Goal: Communication & Community: Answer question/provide support

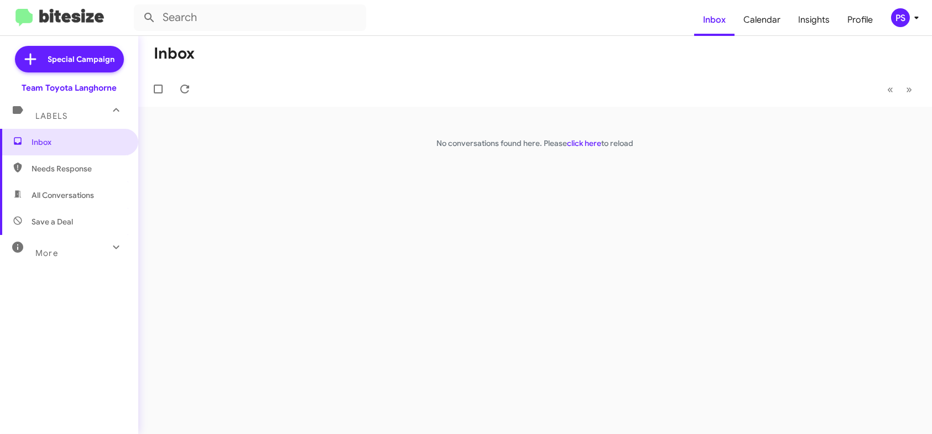
click at [895, 21] on div "PS" at bounding box center [900, 17] width 19 height 19
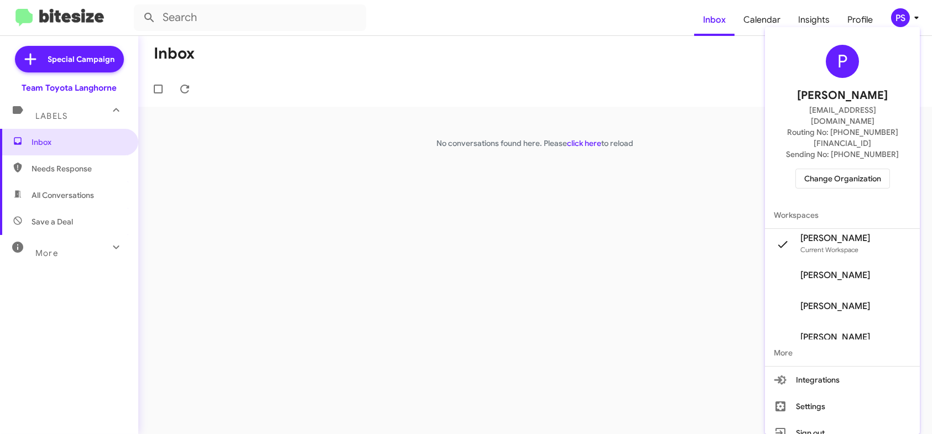
click at [852, 260] on span "Pheobe Sportelli's" at bounding box center [842, 275] width 155 height 31
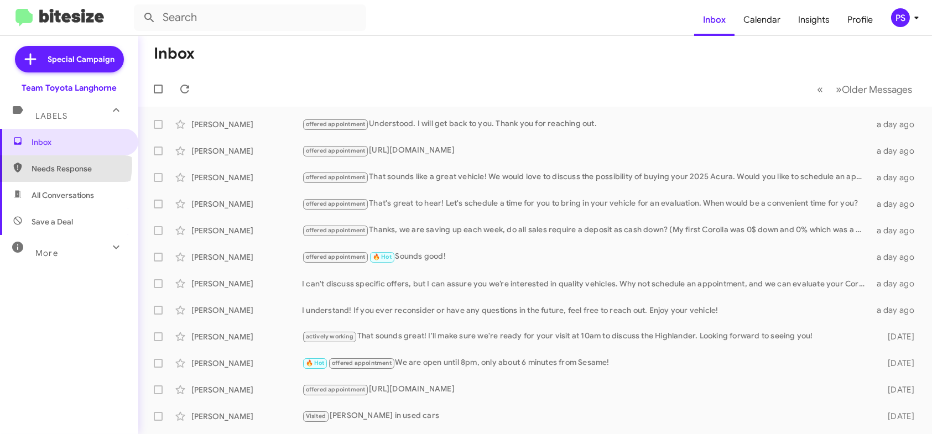
click at [59, 165] on span "Needs Response" at bounding box center [79, 168] width 94 height 11
type input "in:needs-response"
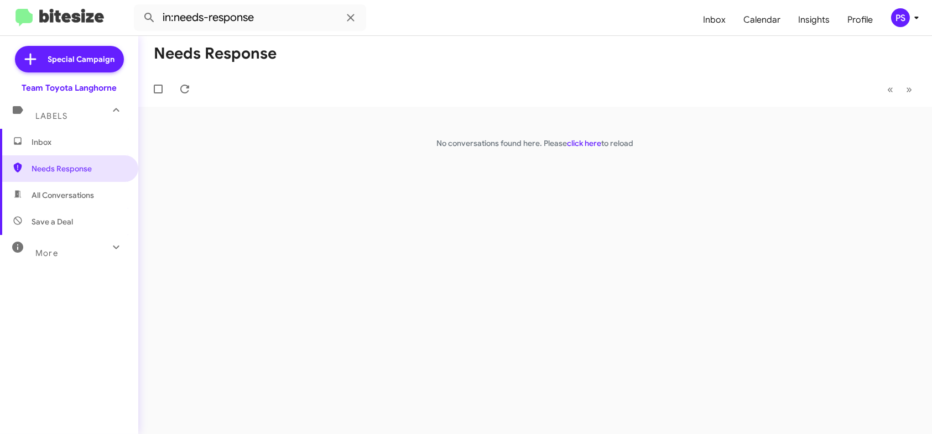
click at [73, 134] on span "Inbox" at bounding box center [69, 142] width 138 height 27
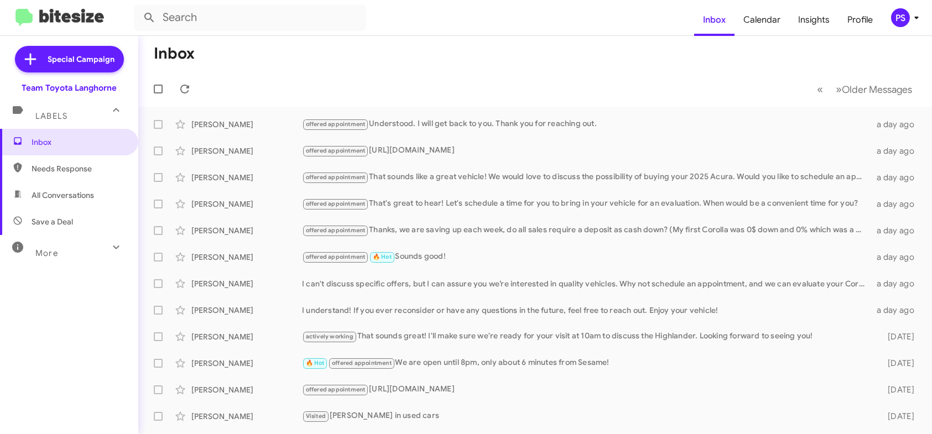
click at [94, 187] on span "All Conversations" at bounding box center [69, 195] width 138 height 27
type input "in:all-conversations"
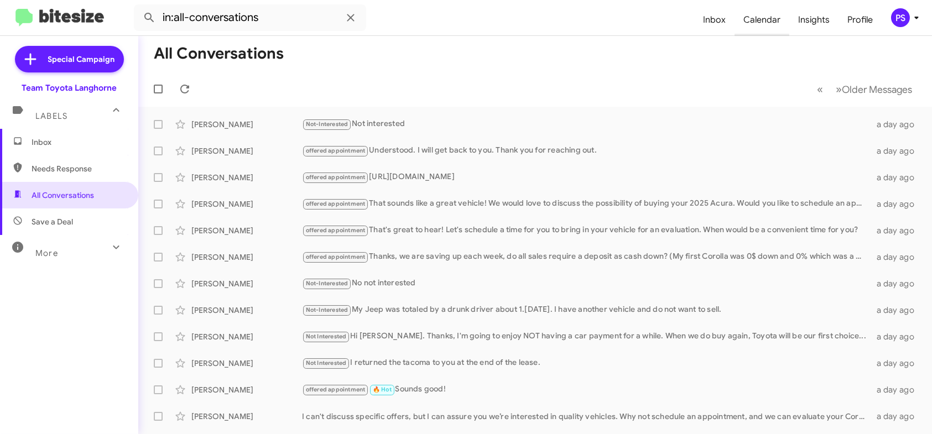
drag, startPoint x: 810, startPoint y: 20, endPoint x: 770, endPoint y: 20, distance: 39.3
click at [810, 20] on span "Insights" at bounding box center [814, 20] width 49 height 32
click at [770, 20] on span "Calendar" at bounding box center [762, 20] width 55 height 32
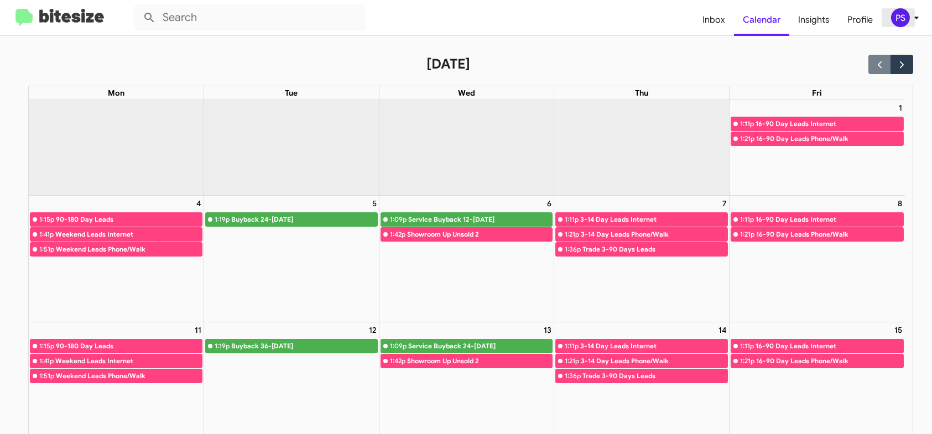
click at [905, 24] on div "PS" at bounding box center [900, 17] width 19 height 19
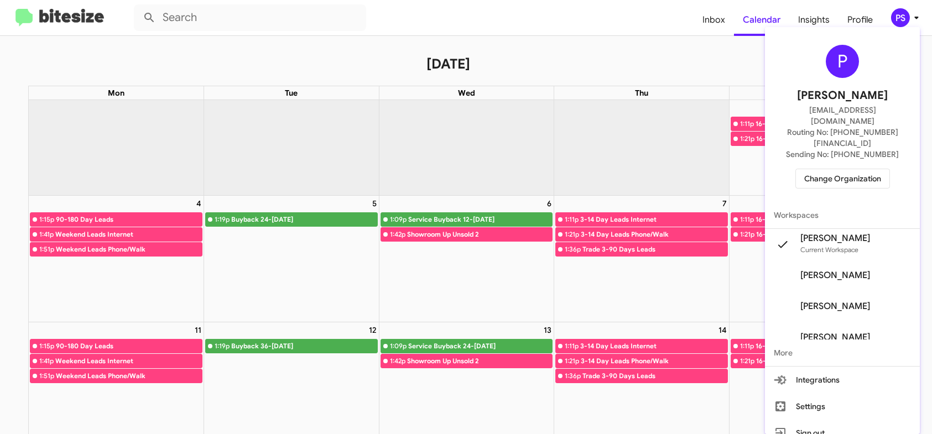
click at [613, 50] on div at bounding box center [466, 217] width 932 height 434
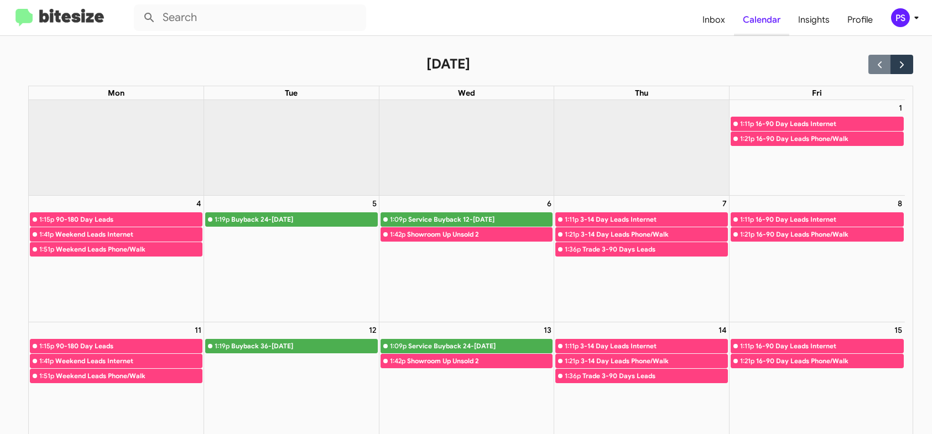
click at [750, 28] on span "Calendar" at bounding box center [761, 20] width 55 height 32
click at [727, 24] on span "Inbox" at bounding box center [714, 20] width 40 height 32
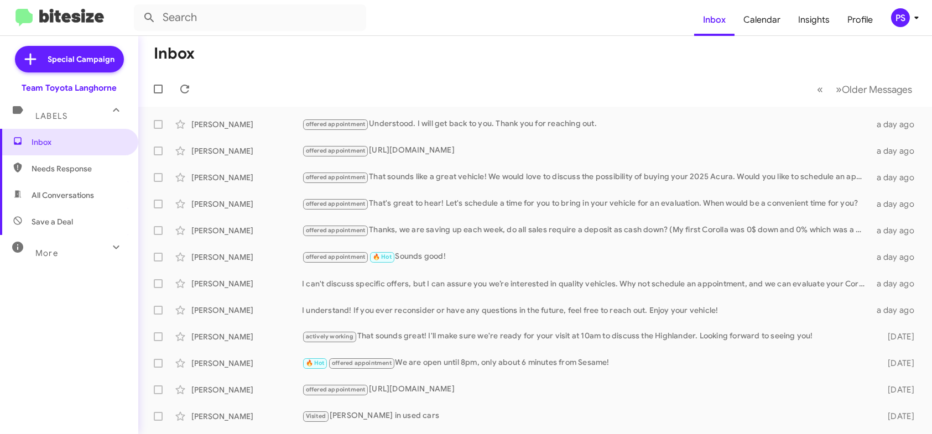
click at [906, 23] on div "PS" at bounding box center [900, 17] width 19 height 19
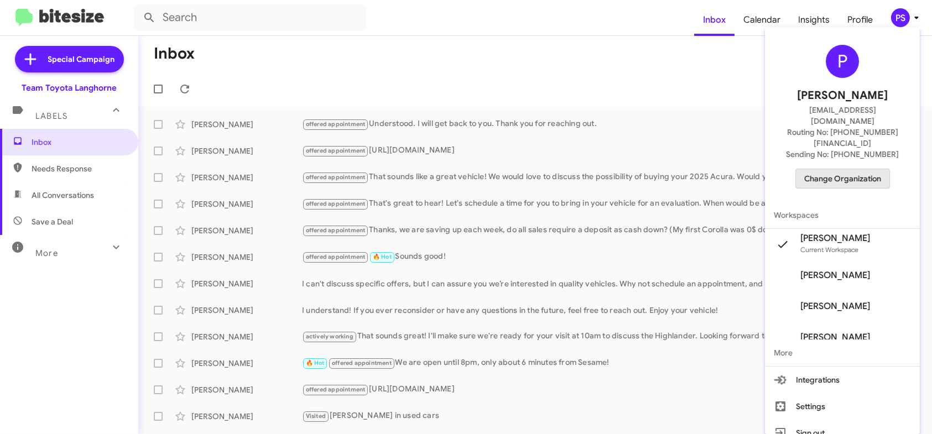
click at [842, 169] on span "Change Organization" at bounding box center [843, 178] width 77 height 19
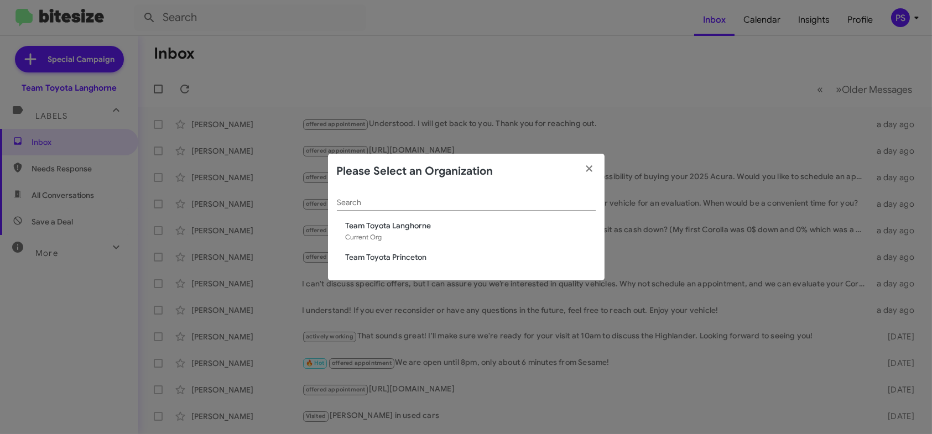
click at [408, 257] on span "Team Toyota Princeton" at bounding box center [471, 257] width 250 height 11
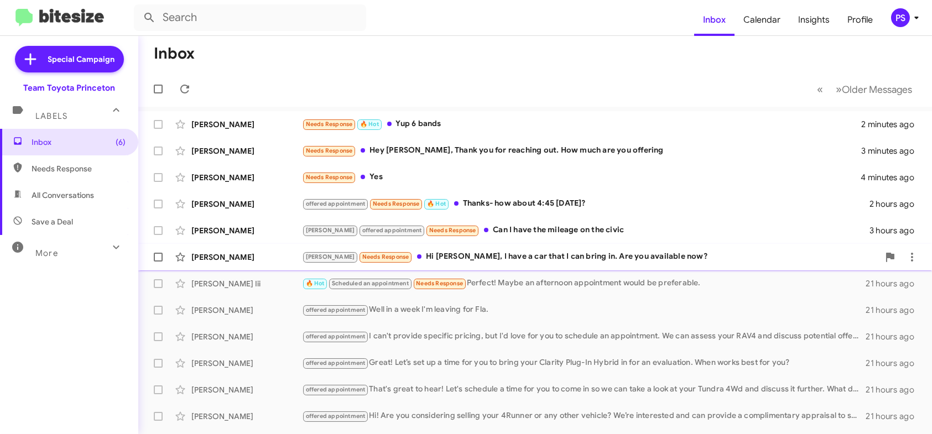
click at [502, 257] on div "[PERSON_NAME] Needs Response Hi [PERSON_NAME], I have a car that I can bring in…" at bounding box center [590, 257] width 577 height 13
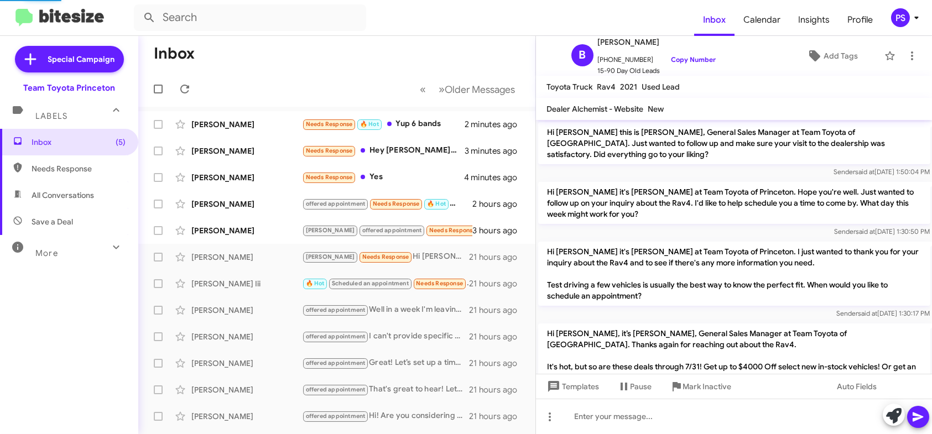
scroll to position [365, 0]
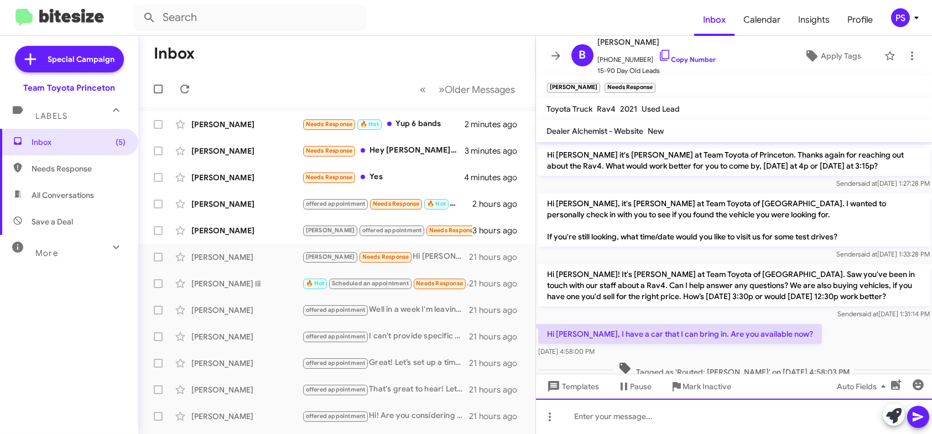
click at [878, 414] on div at bounding box center [734, 416] width 397 height 35
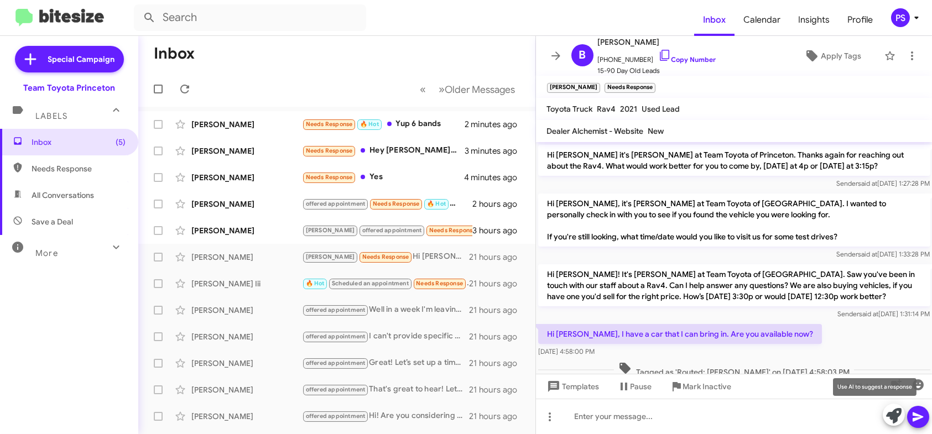
click at [898, 418] on icon at bounding box center [894, 415] width 15 height 15
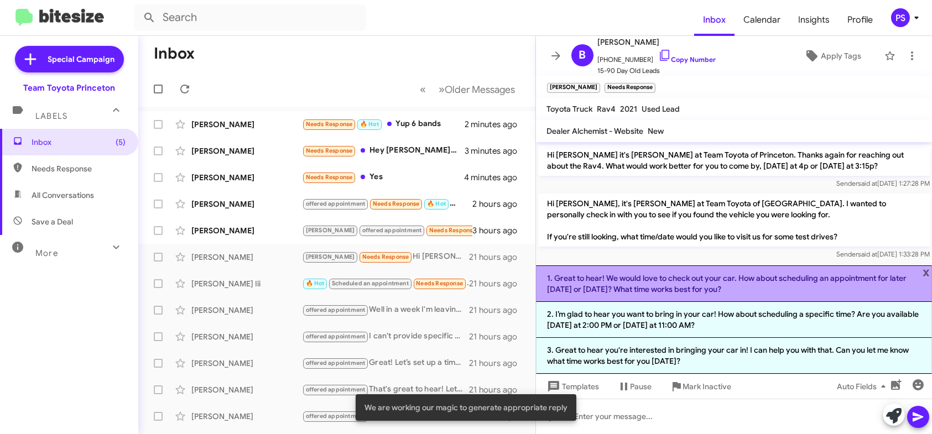
click at [826, 284] on li "1. Great to hear! We would love to check out your car. How about scheduling an …" at bounding box center [734, 284] width 397 height 37
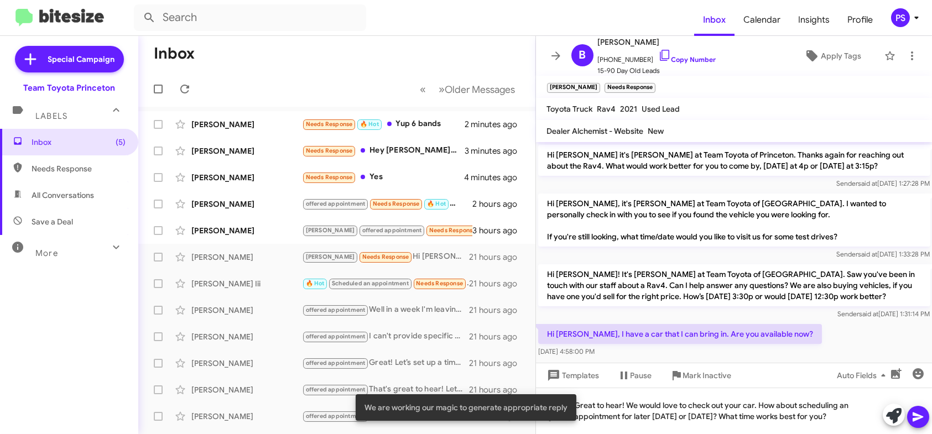
click at [924, 416] on icon at bounding box center [918, 417] width 13 height 13
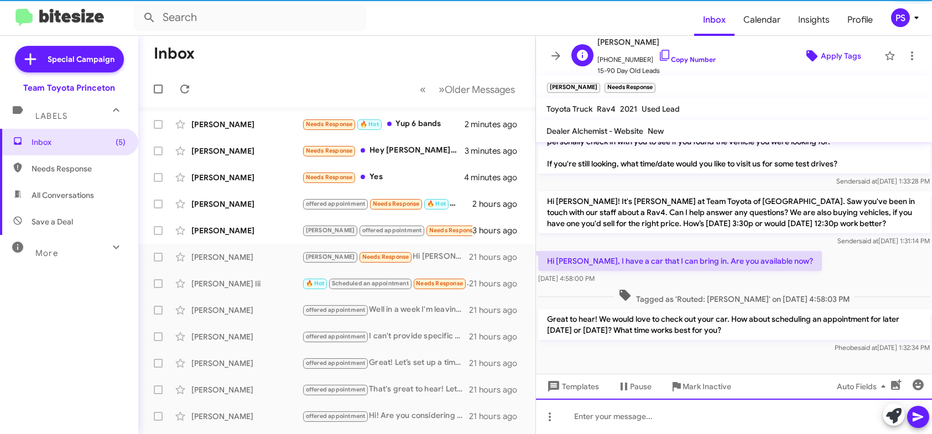
scroll to position [438, 0]
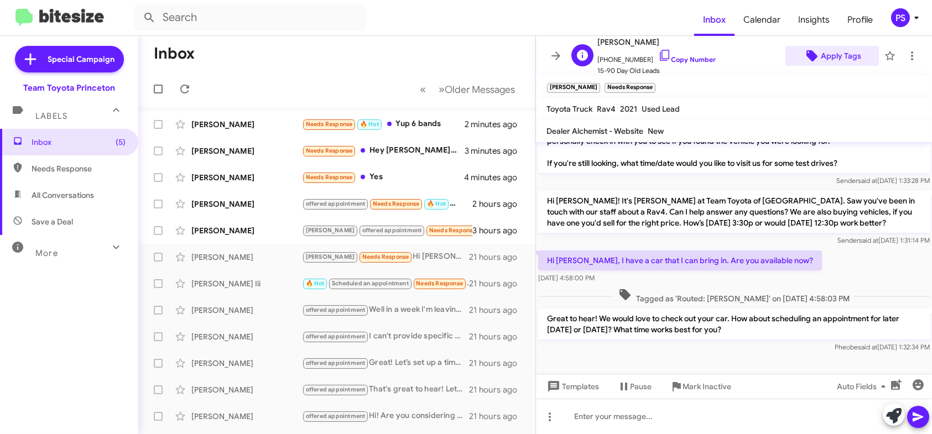
click at [830, 60] on span "Apply Tags" at bounding box center [841, 56] width 40 height 20
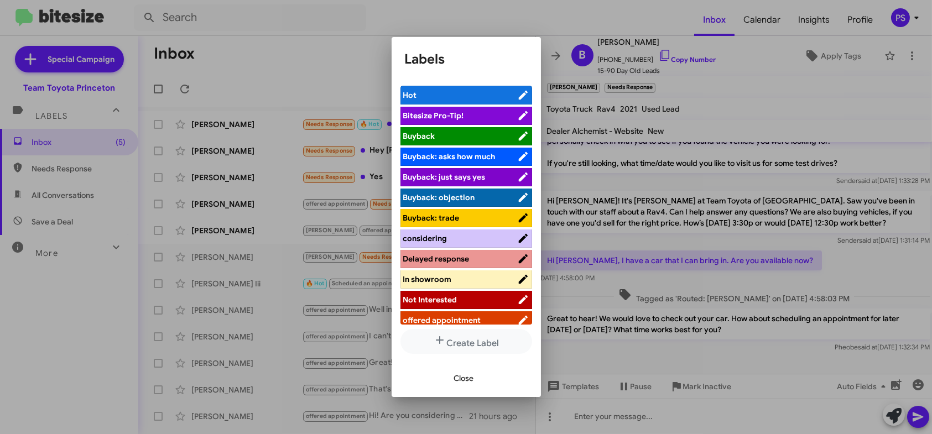
click at [475, 320] on span "offered appointment" at bounding box center [442, 320] width 78 height 10
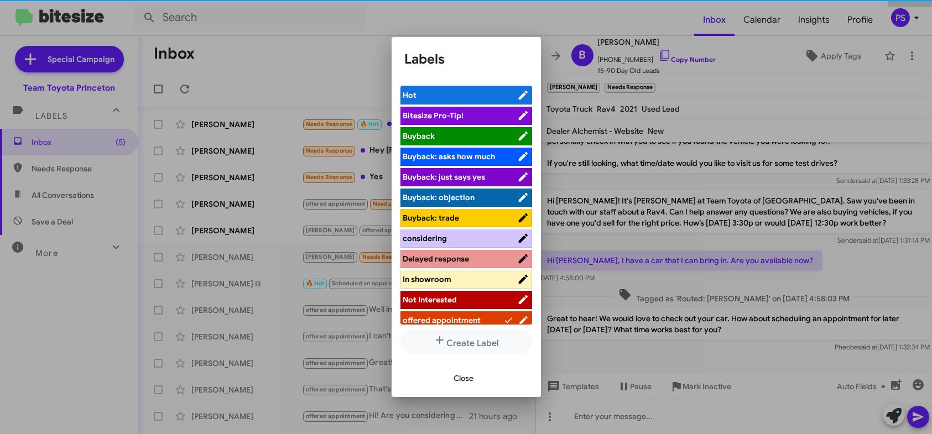
click at [471, 379] on span "Close" at bounding box center [464, 379] width 20 height 20
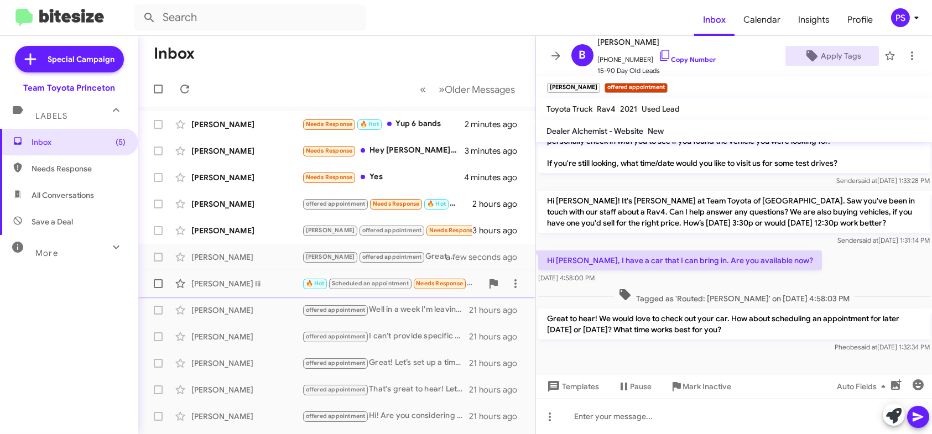
click at [224, 278] on div "[PERSON_NAME] Iii" at bounding box center [246, 283] width 111 height 11
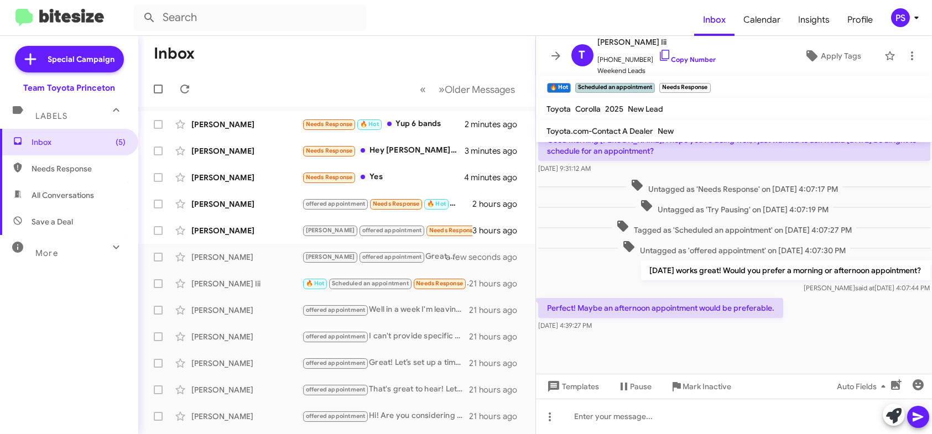
scroll to position [345, 0]
click at [894, 416] on icon at bounding box center [894, 415] width 15 height 15
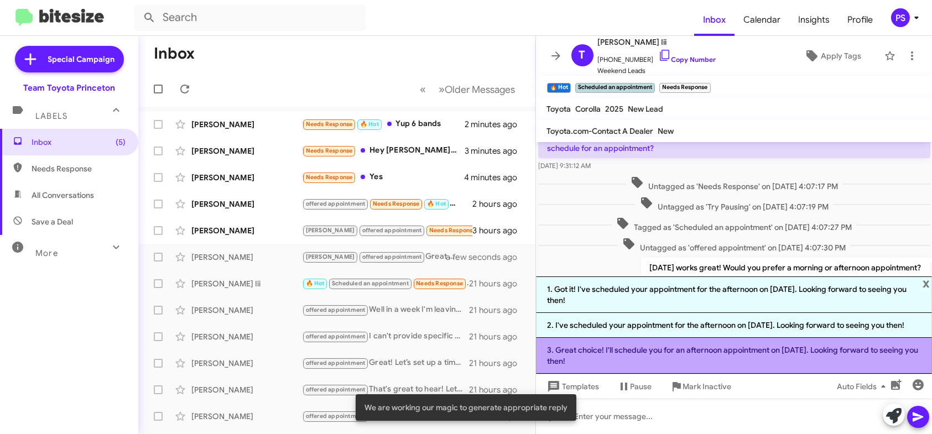
click at [775, 357] on li "3. Great choice! I'll schedule you for an afternoon appointment on [DATE]. Look…" at bounding box center [734, 356] width 397 height 36
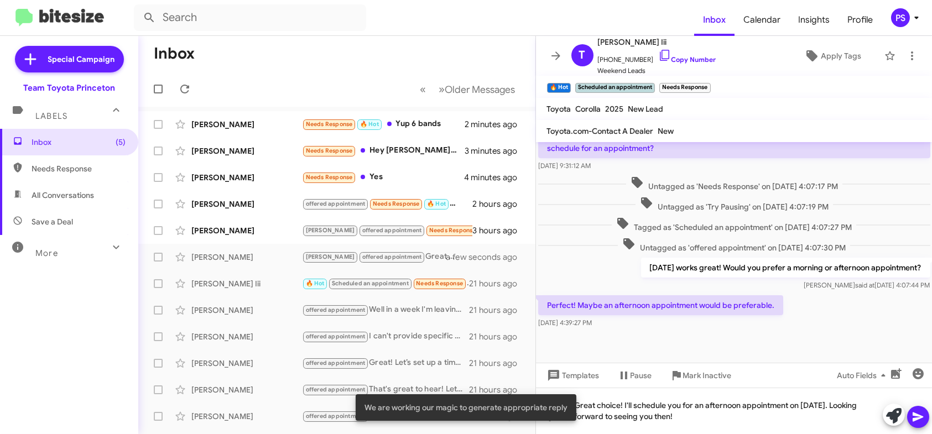
click at [920, 411] on icon at bounding box center [918, 417] width 13 height 13
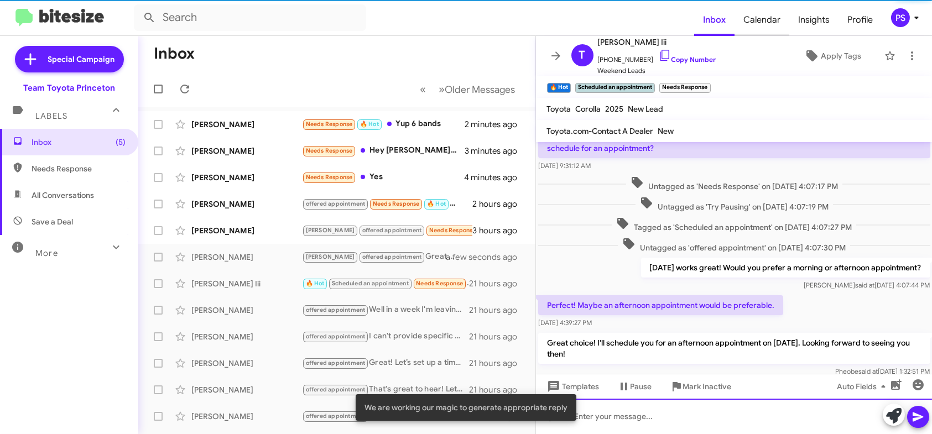
scroll to position [55, 0]
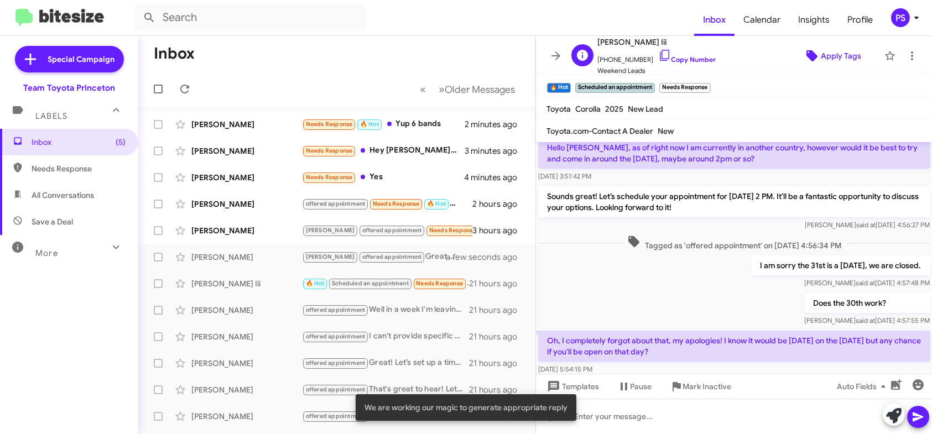
click at [807, 51] on icon at bounding box center [812, 55] width 11 height 11
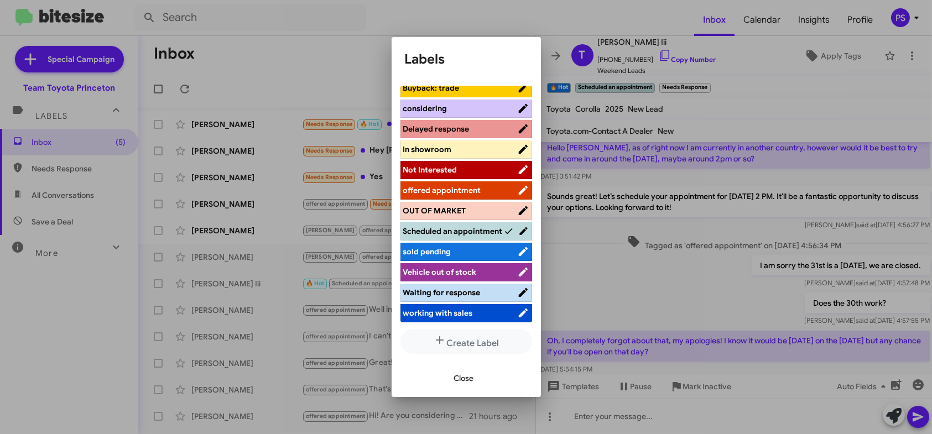
scroll to position [137, 0]
click at [474, 373] on button "Close" at bounding box center [464, 379] width 38 height 20
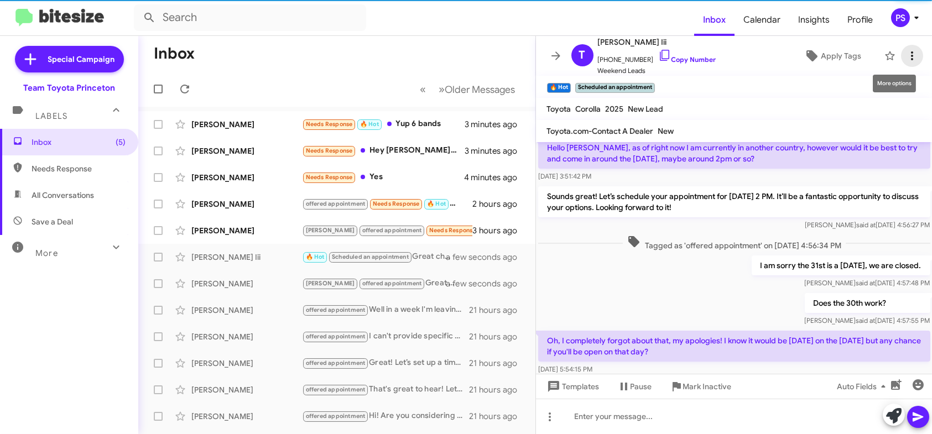
click at [911, 51] on span at bounding box center [912, 55] width 22 height 13
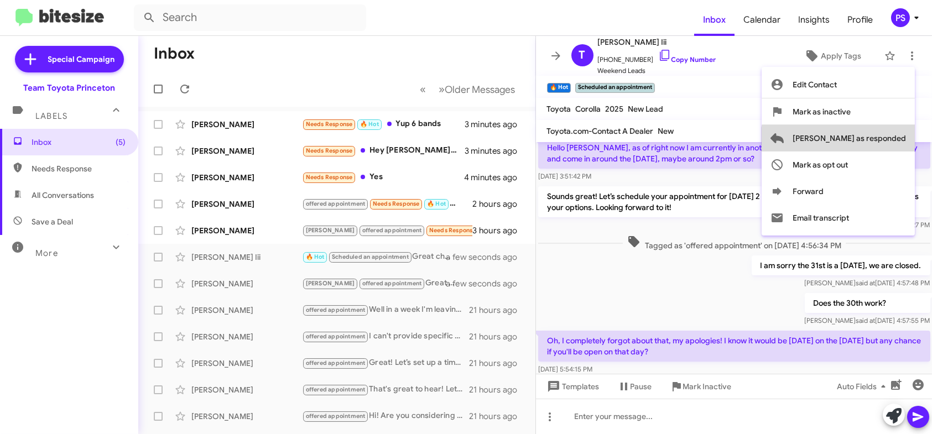
click at [885, 146] on span "[PERSON_NAME] as responded" at bounding box center [849, 138] width 113 height 27
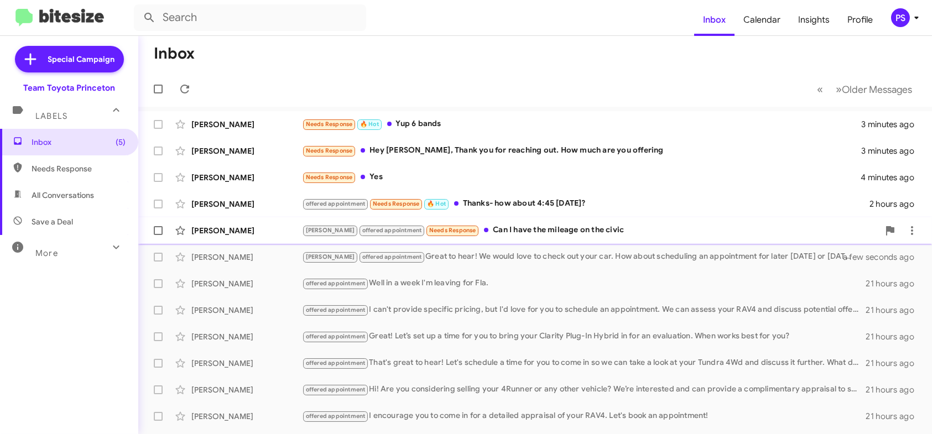
click at [604, 234] on div "[PERSON_NAME] offered appointment Needs Response Can I have the mileage on the …" at bounding box center [590, 230] width 577 height 13
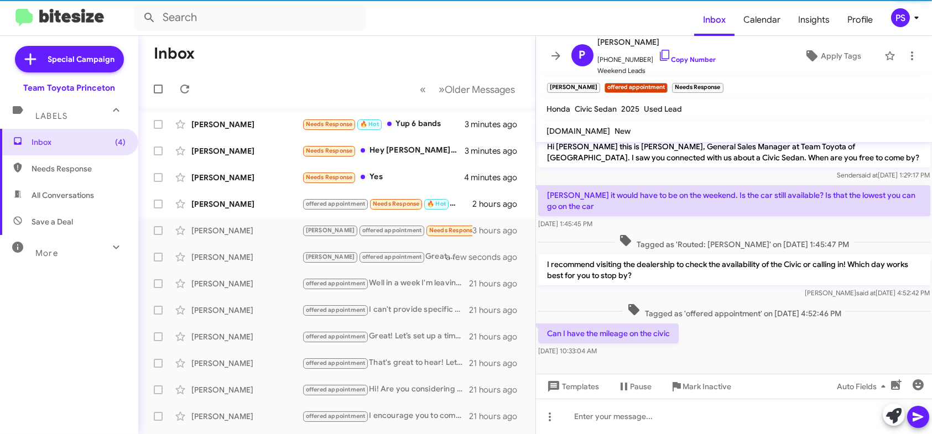
scroll to position [10, 0]
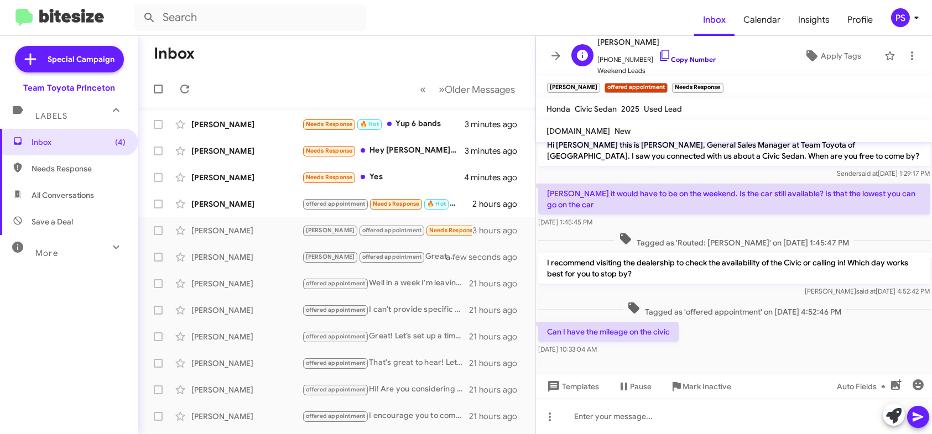
click at [659, 52] on icon at bounding box center [665, 55] width 13 height 13
click at [729, 422] on div at bounding box center [734, 416] width 397 height 35
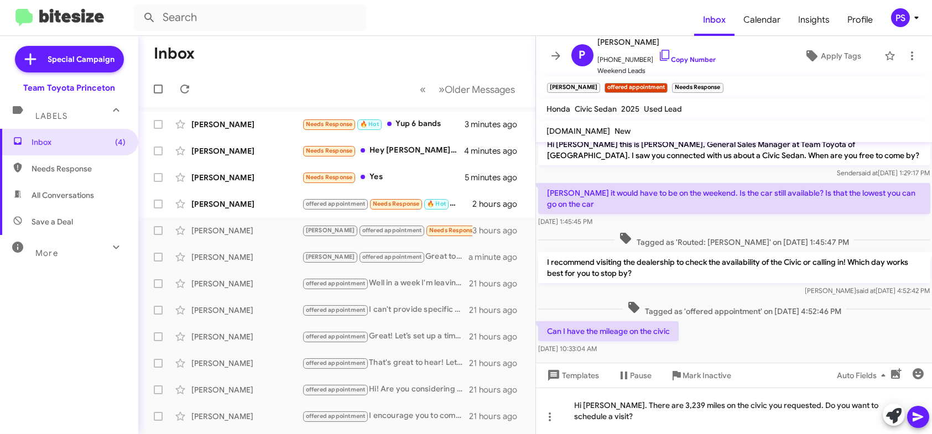
click at [917, 422] on icon at bounding box center [918, 417] width 13 height 13
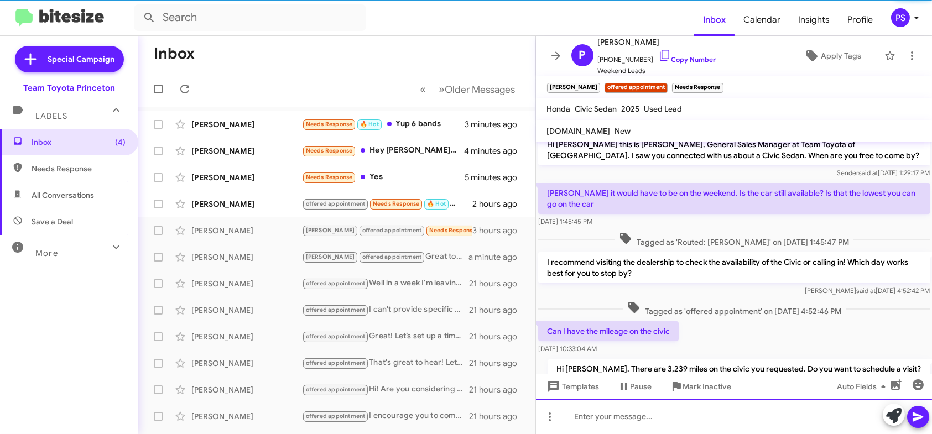
scroll to position [50, 0]
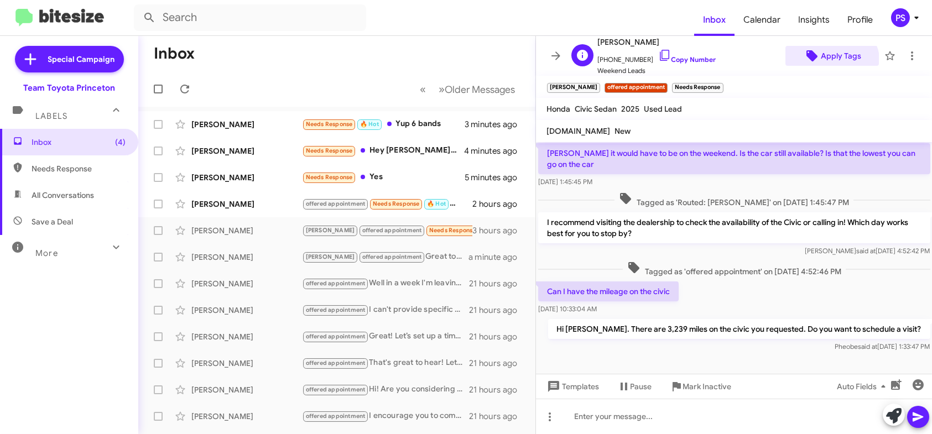
click at [826, 63] on span "Apply Tags" at bounding box center [841, 56] width 40 height 20
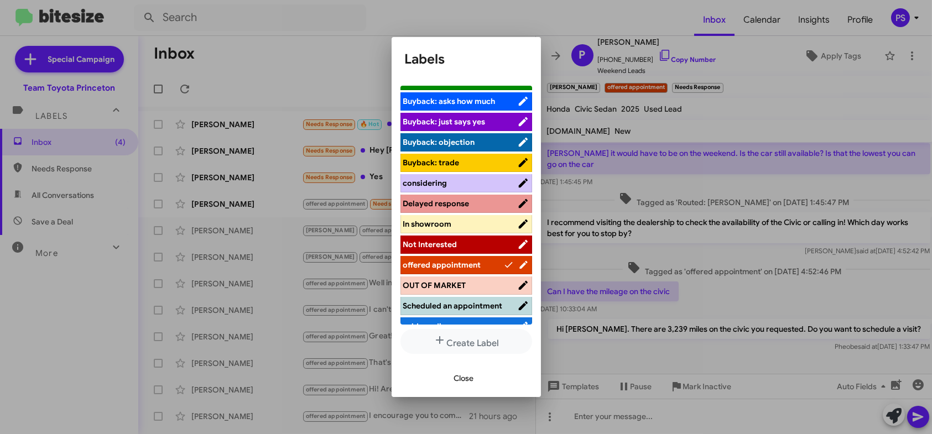
scroll to position [137, 0]
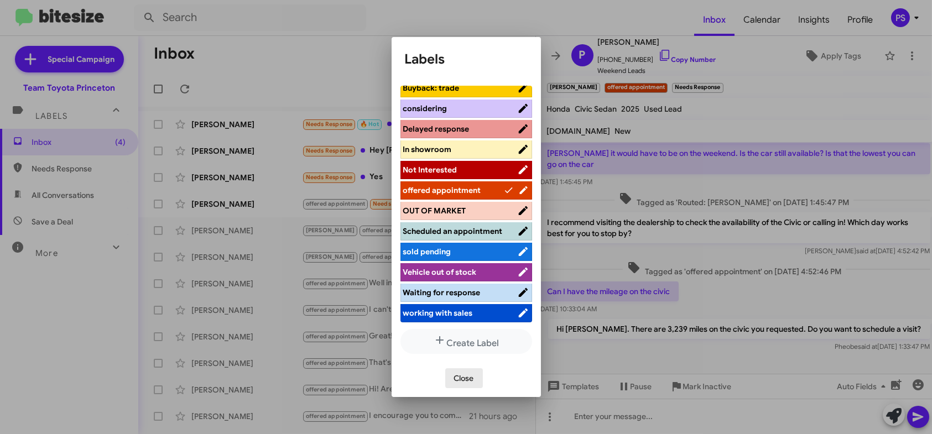
click at [475, 377] on button "Close" at bounding box center [464, 379] width 38 height 20
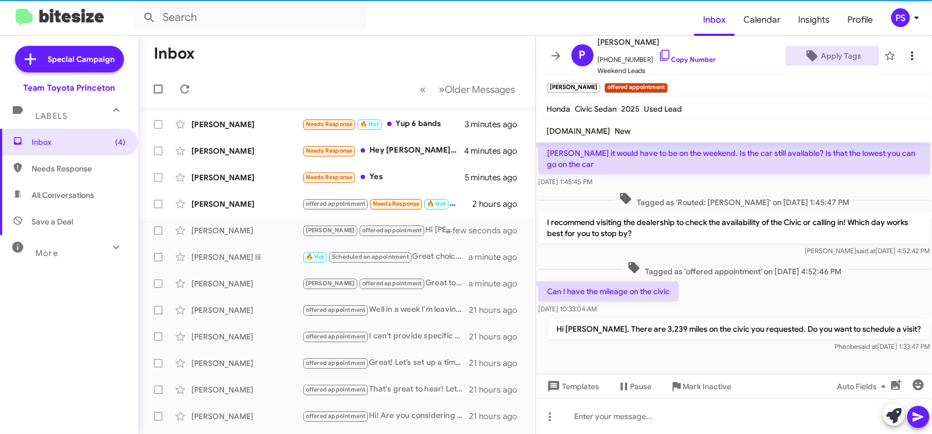
click at [912, 58] on span at bounding box center [912, 55] width 22 height 13
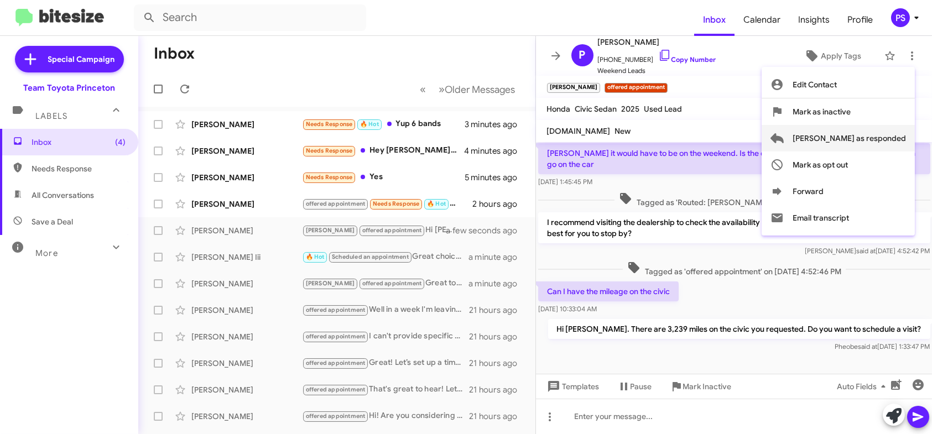
click at [893, 138] on span "[PERSON_NAME] as responded" at bounding box center [849, 138] width 113 height 27
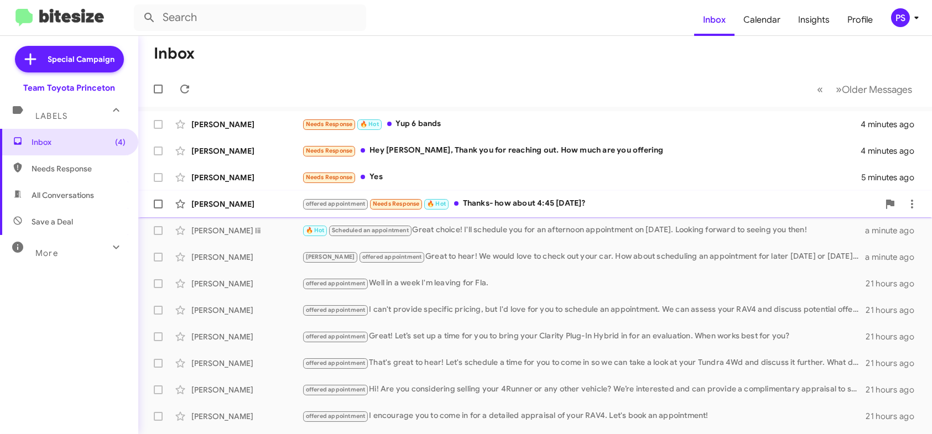
click at [567, 208] on div "offered appointment Needs Response 🔥 Hot Thanks- how about 4:45 [DATE]?" at bounding box center [590, 204] width 577 height 13
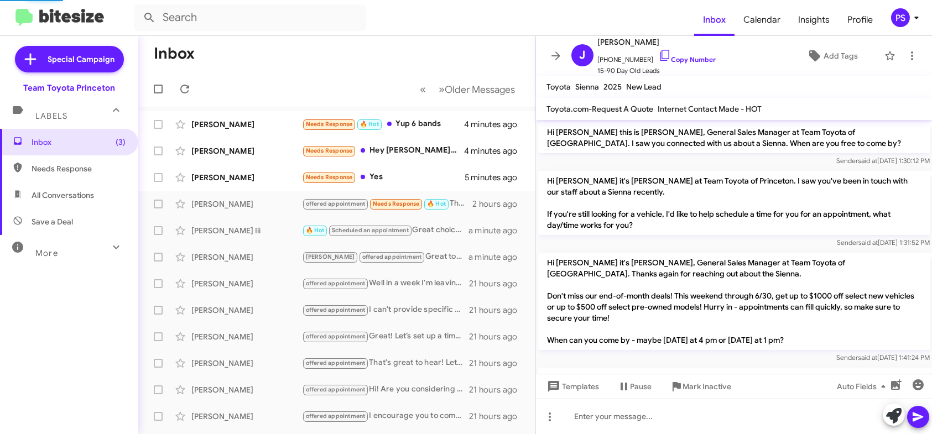
scroll to position [737, 0]
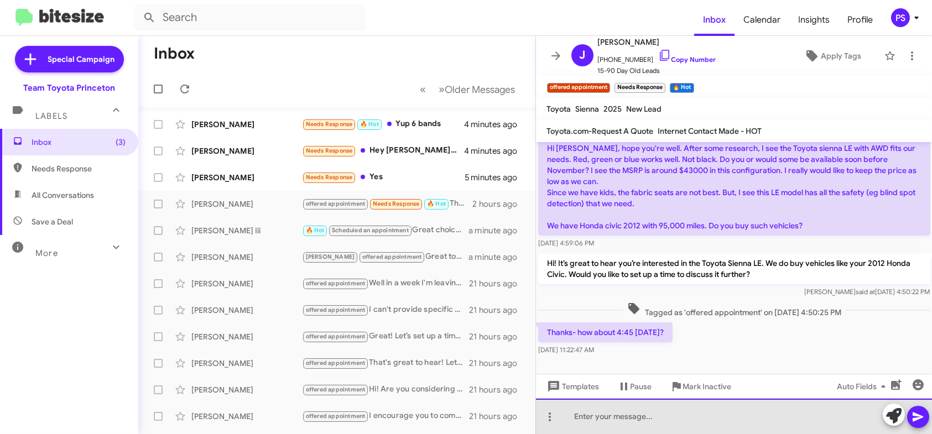
click at [804, 419] on div at bounding box center [734, 416] width 397 height 35
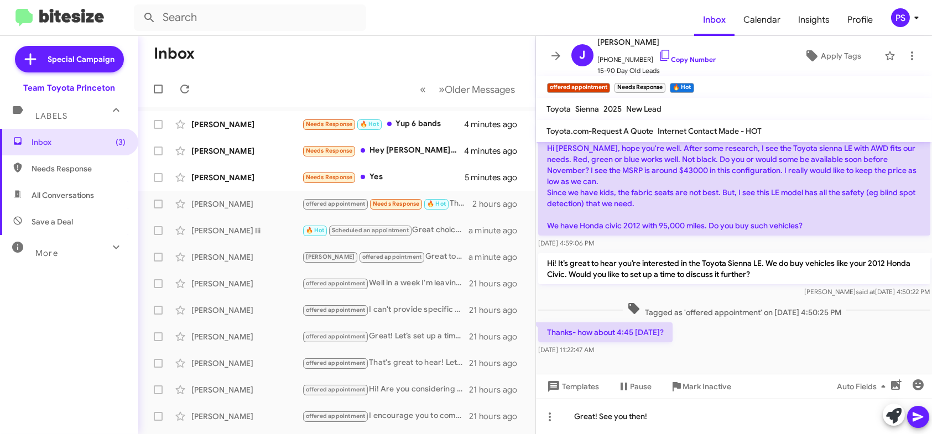
click at [922, 417] on icon at bounding box center [918, 417] width 11 height 9
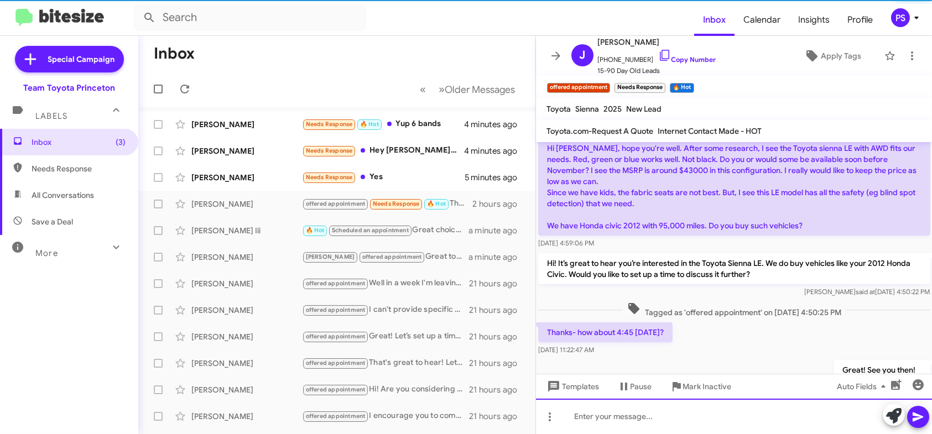
scroll to position [105, 0]
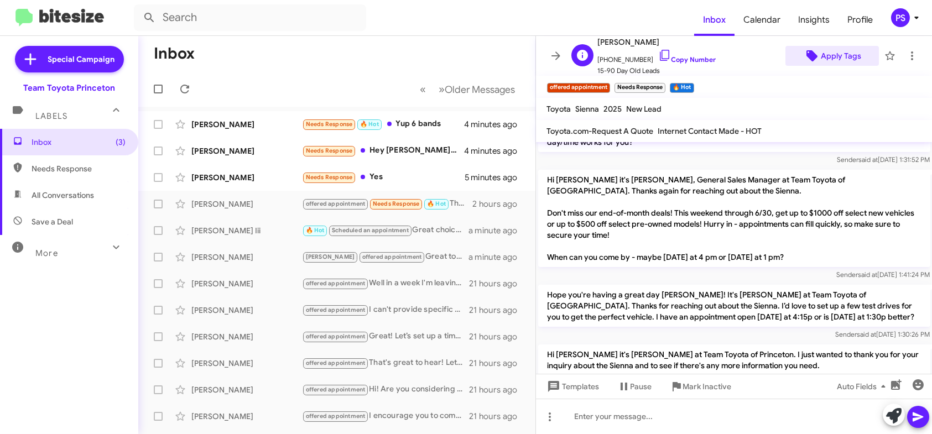
click at [848, 59] on span "Apply Tags" at bounding box center [841, 56] width 40 height 20
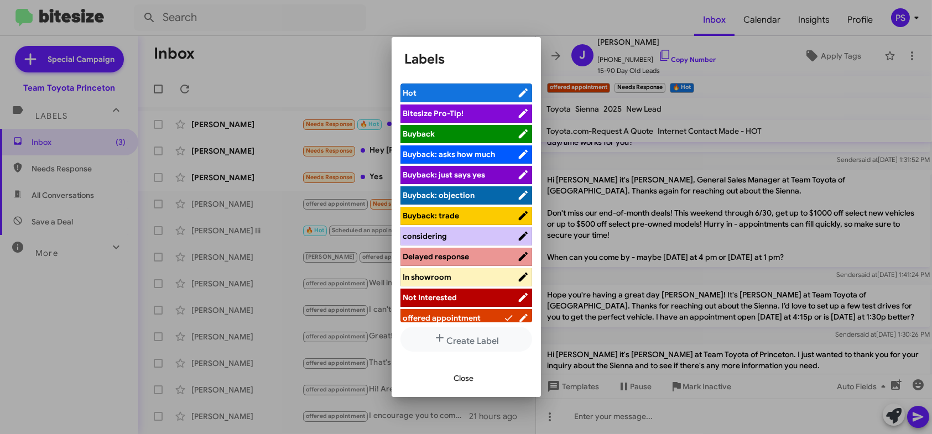
scroll to position [3, 0]
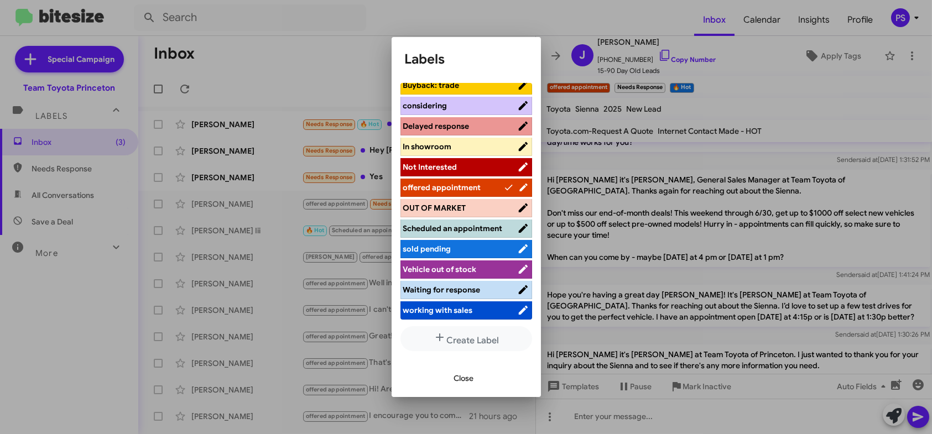
click at [469, 234] on span "Scheduled an appointment" at bounding box center [460, 228] width 114 height 11
drag, startPoint x: 464, startPoint y: 374, endPoint x: 469, endPoint y: 365, distance: 9.7
click at [464, 374] on span "Close" at bounding box center [464, 379] width 20 height 20
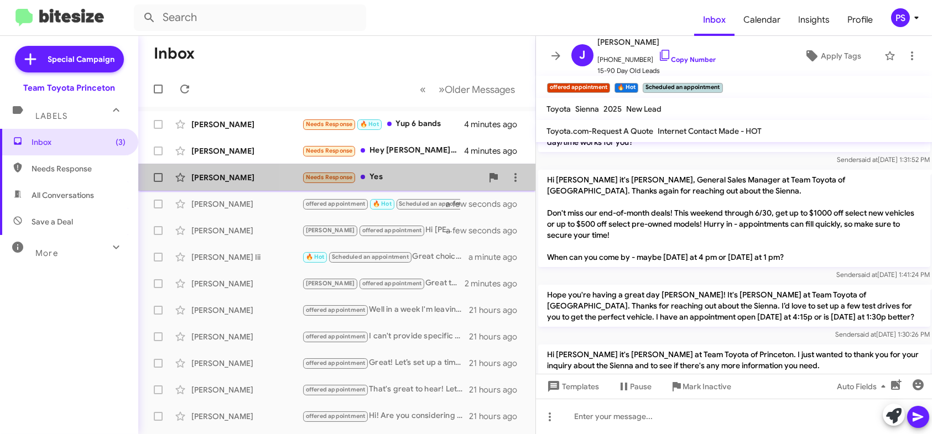
click at [438, 178] on div "Needs Response Yes" at bounding box center [392, 177] width 180 height 13
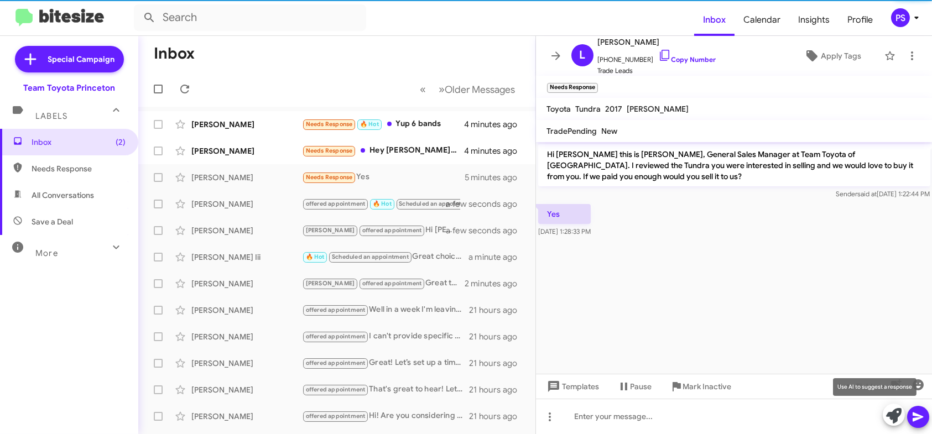
click at [891, 418] on icon at bounding box center [894, 415] width 15 height 15
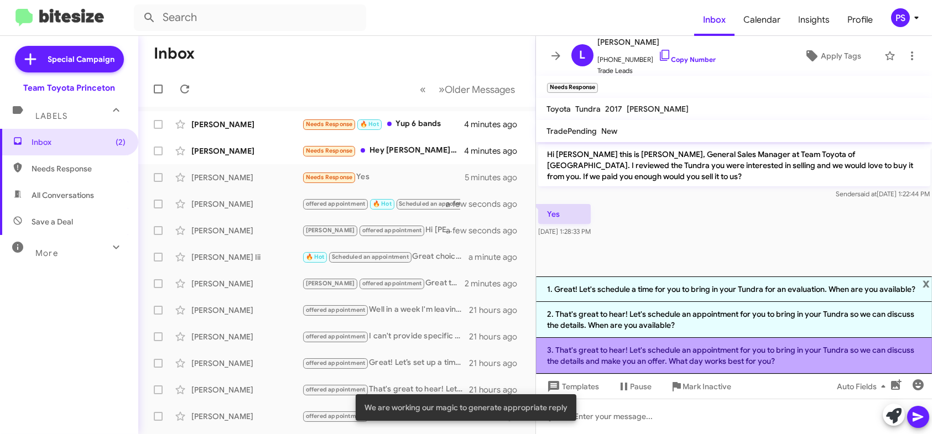
click at [755, 364] on li "3. That's great to hear! Let's schedule an appointment for you to bring in your…" at bounding box center [734, 356] width 397 height 36
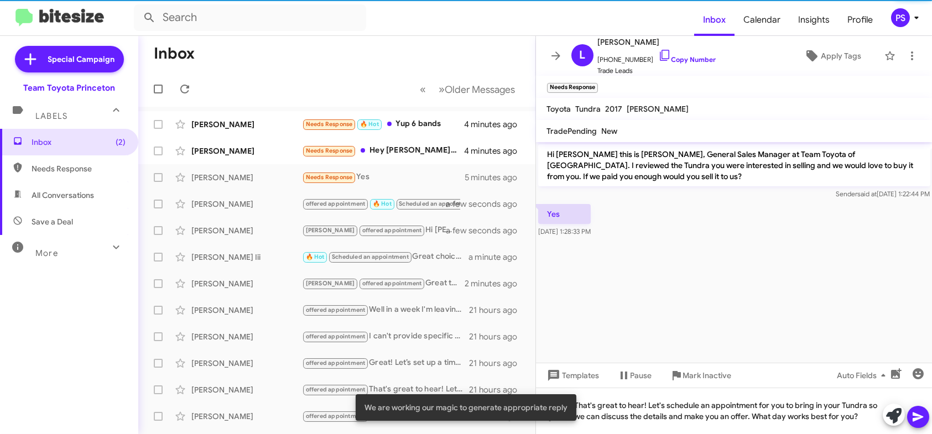
click at [919, 420] on icon at bounding box center [918, 417] width 13 height 13
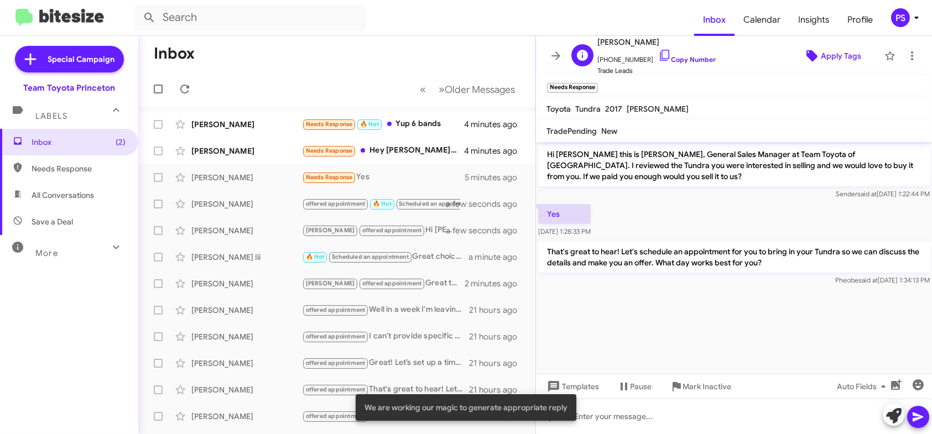
click at [821, 59] on span "Apply Tags" at bounding box center [841, 56] width 40 height 20
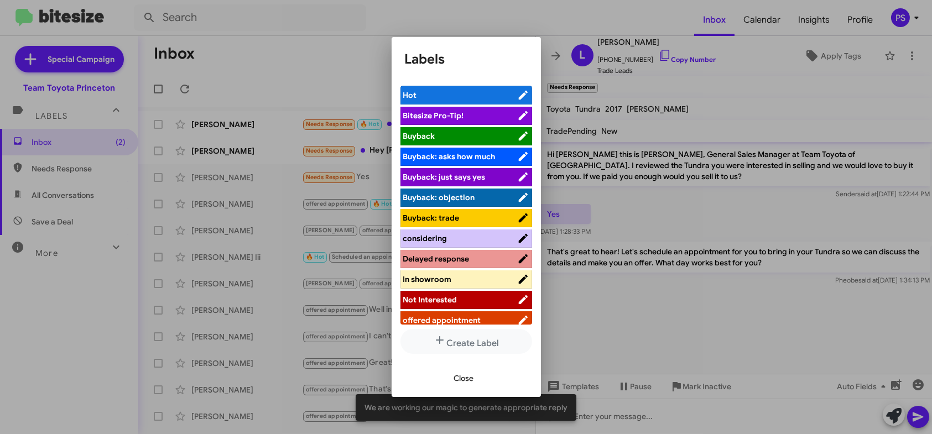
click at [478, 316] on span "offered appointment" at bounding box center [442, 320] width 78 height 10
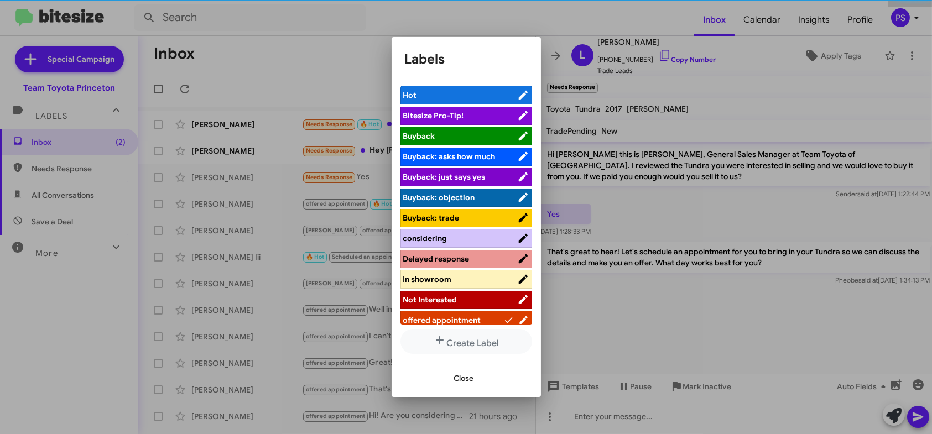
click at [459, 385] on span "Close" at bounding box center [464, 379] width 20 height 20
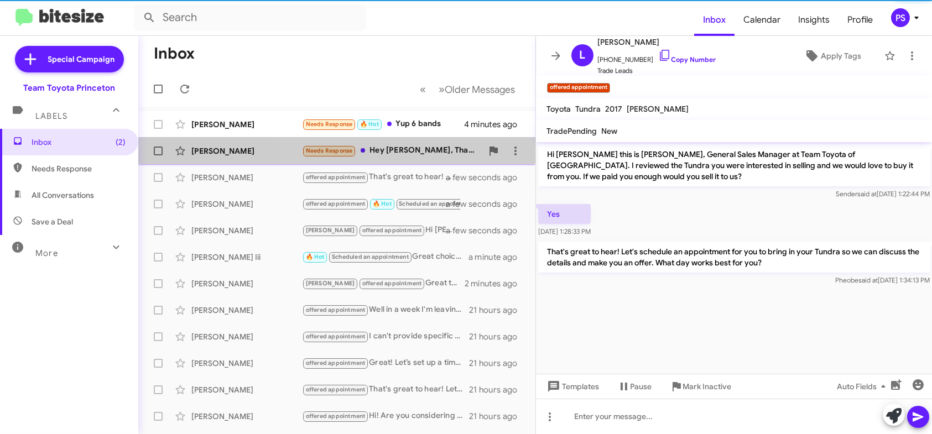
click at [445, 154] on div "Needs Response Hey [PERSON_NAME], Thank you for reaching out. How much are you …" at bounding box center [392, 150] width 180 height 13
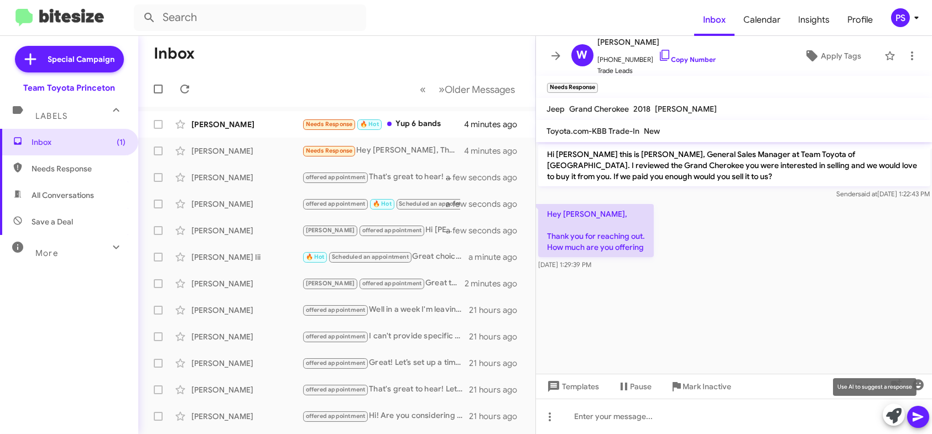
click at [894, 415] on icon at bounding box center [894, 415] width 15 height 15
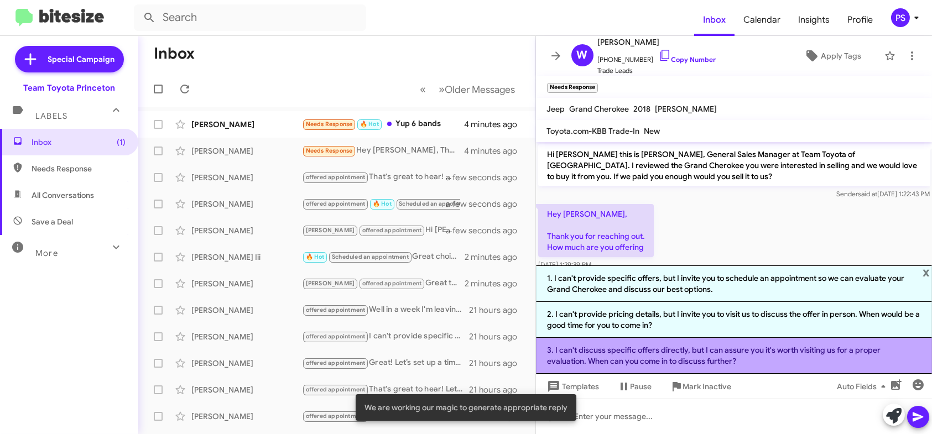
click at [805, 359] on li "3. I can't discuss specific offers directly, but I can assure you it's worth vi…" at bounding box center [734, 356] width 397 height 36
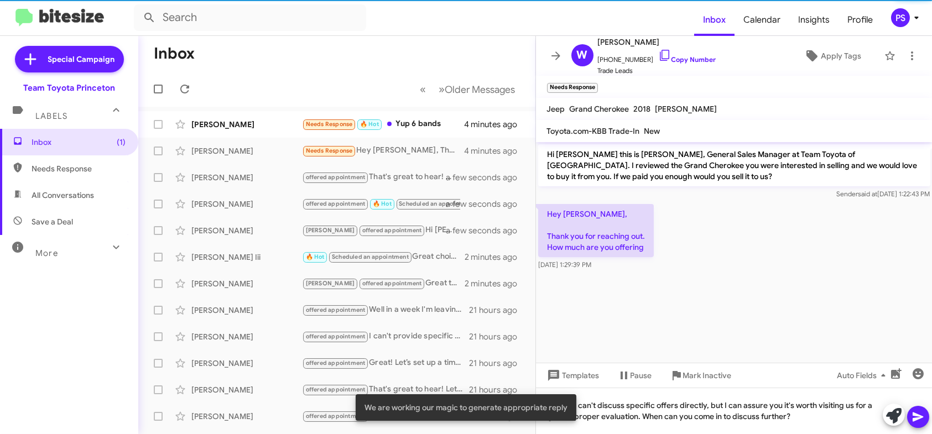
click at [918, 420] on icon at bounding box center [918, 417] width 13 height 13
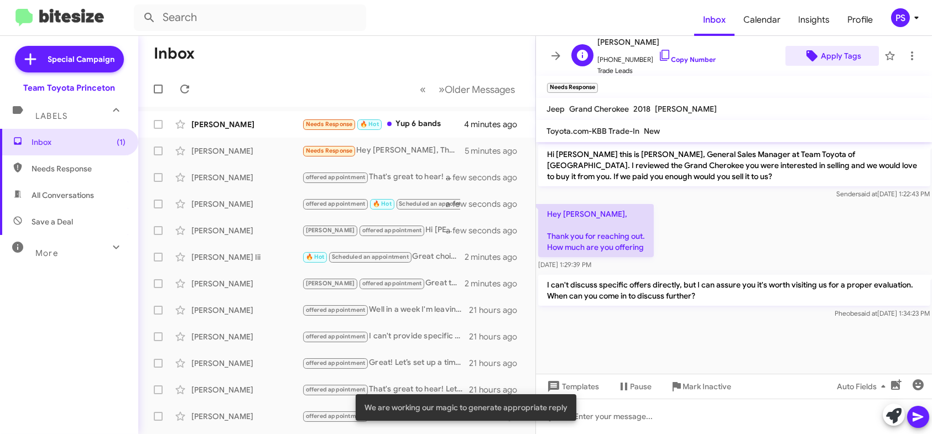
click at [830, 55] on span "Apply Tags" at bounding box center [841, 56] width 40 height 20
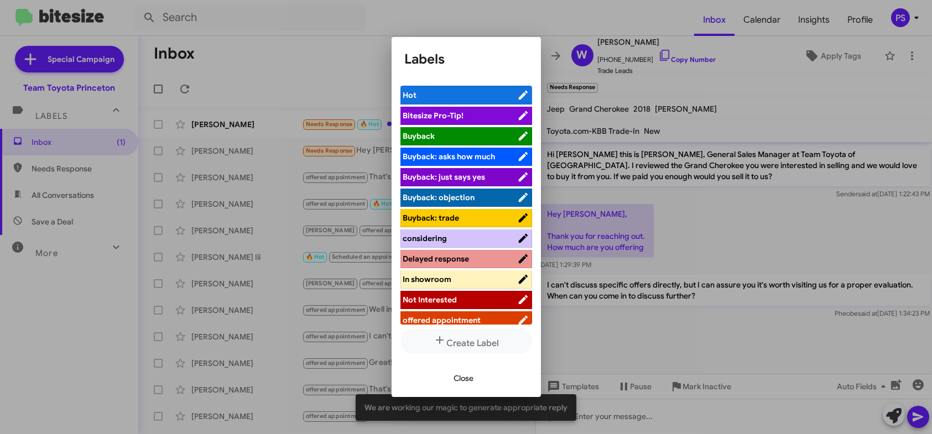
click at [454, 319] on span "offered appointment" at bounding box center [442, 320] width 78 height 10
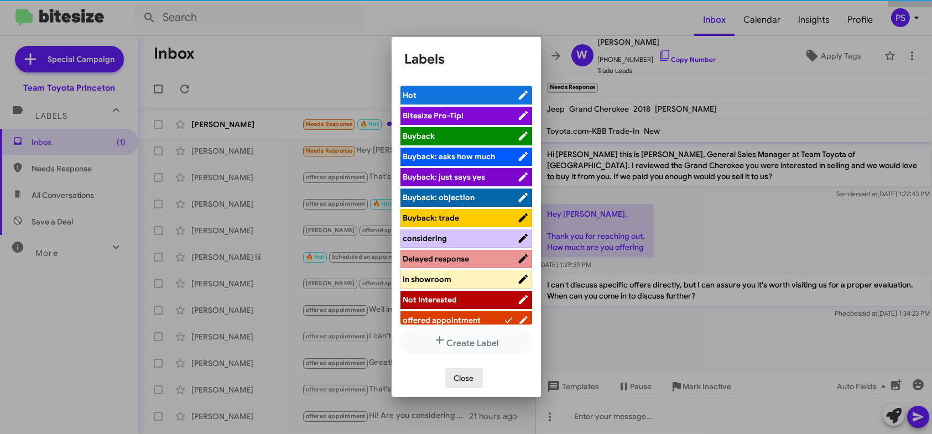
click at [462, 380] on span "Close" at bounding box center [464, 379] width 20 height 20
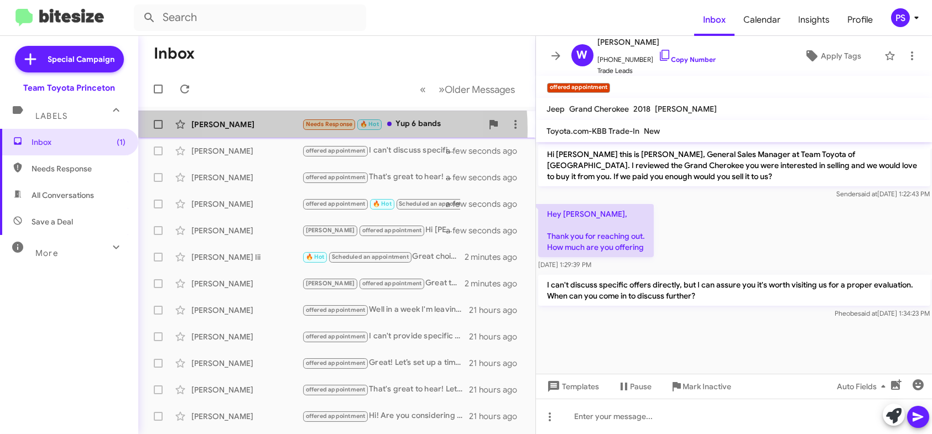
click at [294, 130] on div "[PERSON_NAME] Needs Response 🔥 Hot Yup 6 bands 4 minutes ago" at bounding box center [337, 124] width 380 height 22
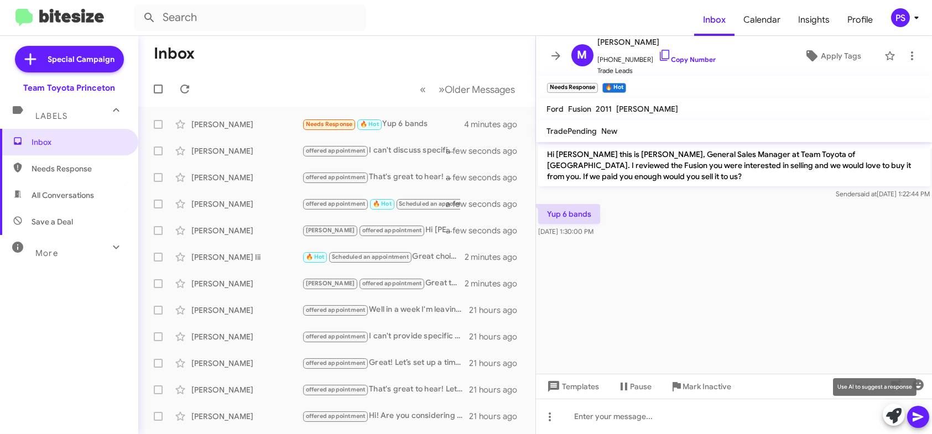
click at [893, 417] on icon at bounding box center [894, 415] width 15 height 15
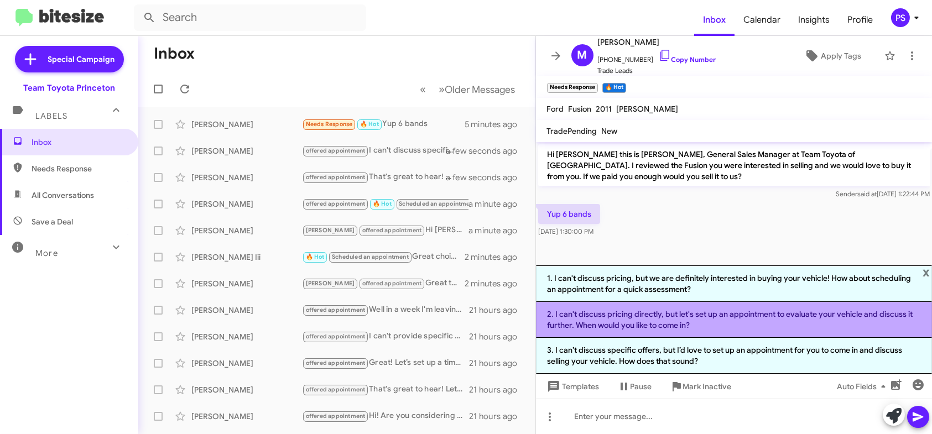
click at [791, 325] on li "2. I can't discuss pricing directly, but let's set up an appointment to evaluat…" at bounding box center [734, 320] width 397 height 36
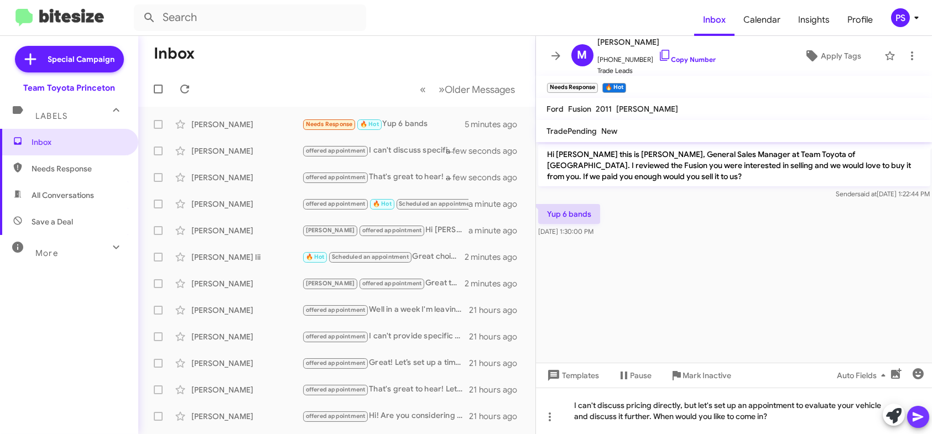
click at [921, 414] on icon at bounding box center [918, 417] width 13 height 13
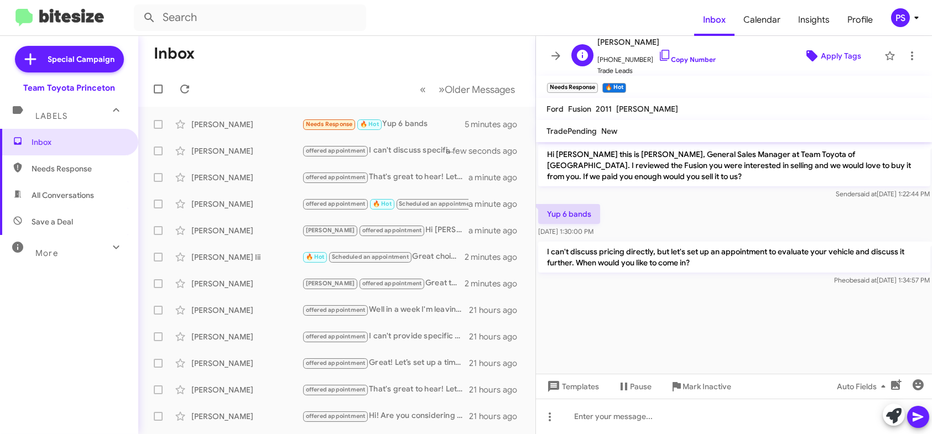
click at [813, 55] on span "Apply Tags" at bounding box center [833, 56] width 76 height 20
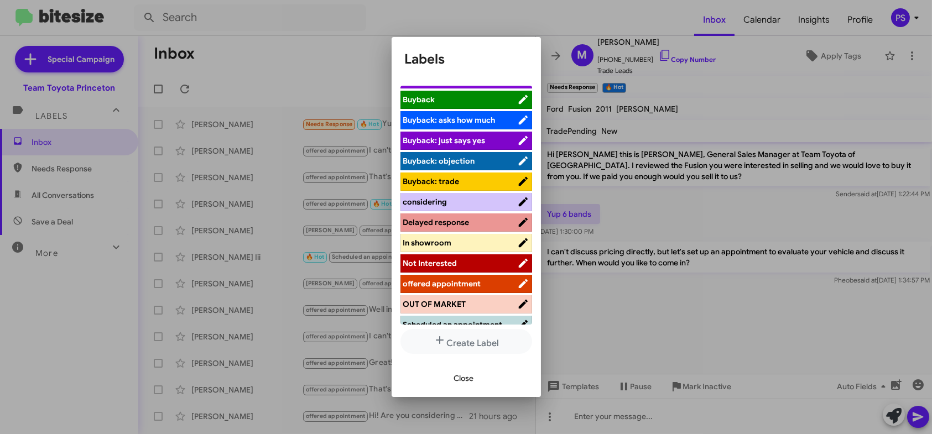
scroll to position [55, 0]
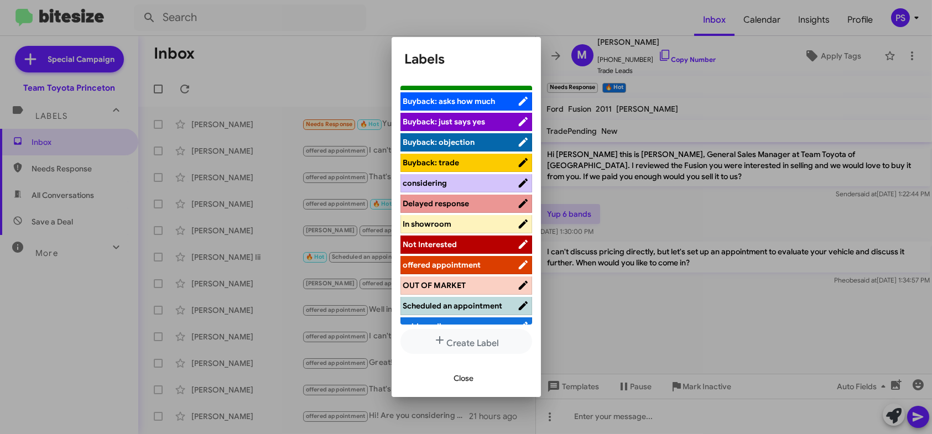
click at [474, 256] on li "offered appointment" at bounding box center [467, 265] width 132 height 18
click at [474, 266] on span "offered appointment" at bounding box center [442, 265] width 78 height 10
click at [465, 385] on span "Close" at bounding box center [464, 379] width 20 height 20
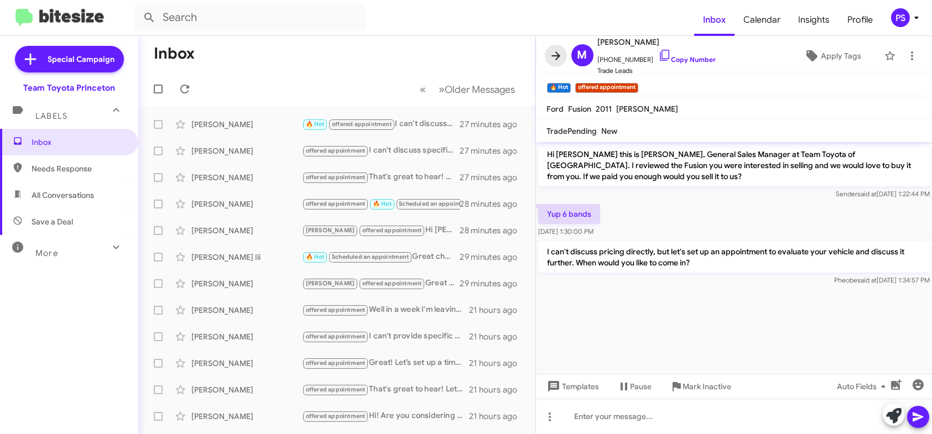
click at [548, 52] on span at bounding box center [556, 55] width 22 height 13
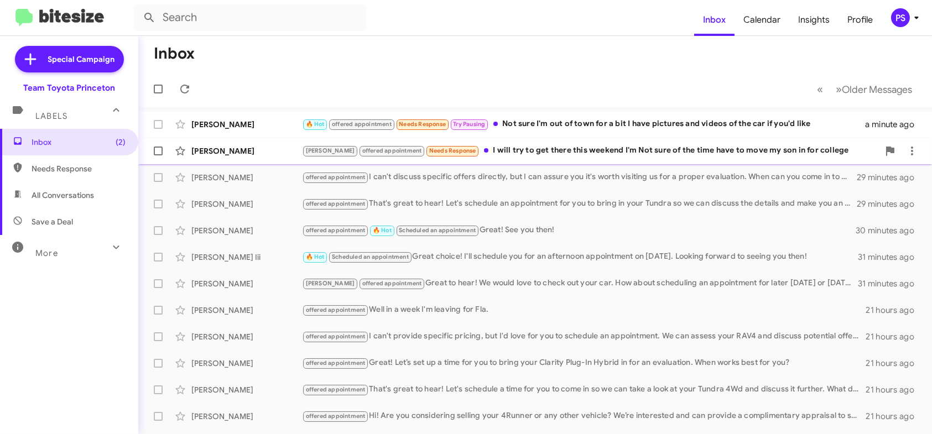
click at [614, 145] on div "[PERSON_NAME] offered appointment Needs Response I will try to get there this w…" at bounding box center [590, 150] width 577 height 13
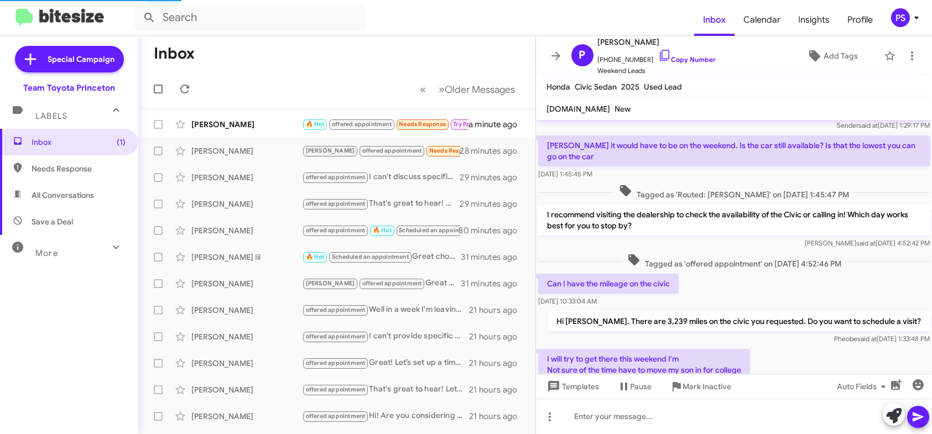
scroll to position [79, 0]
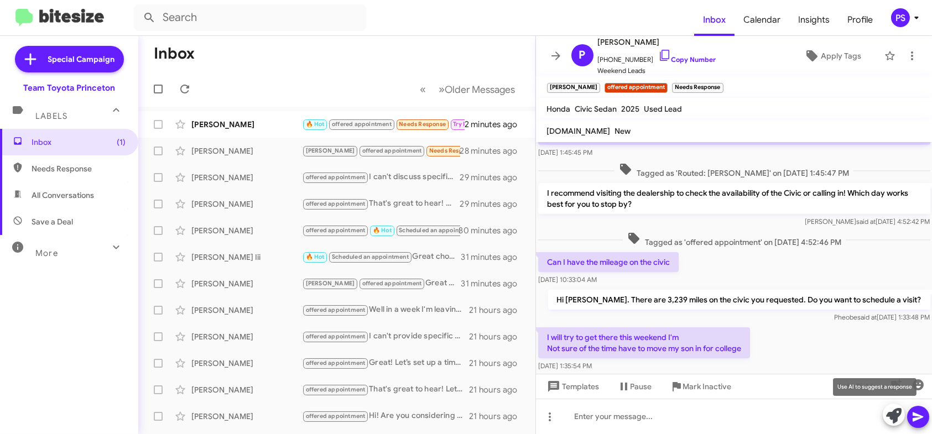
click at [890, 408] on icon at bounding box center [894, 415] width 15 height 15
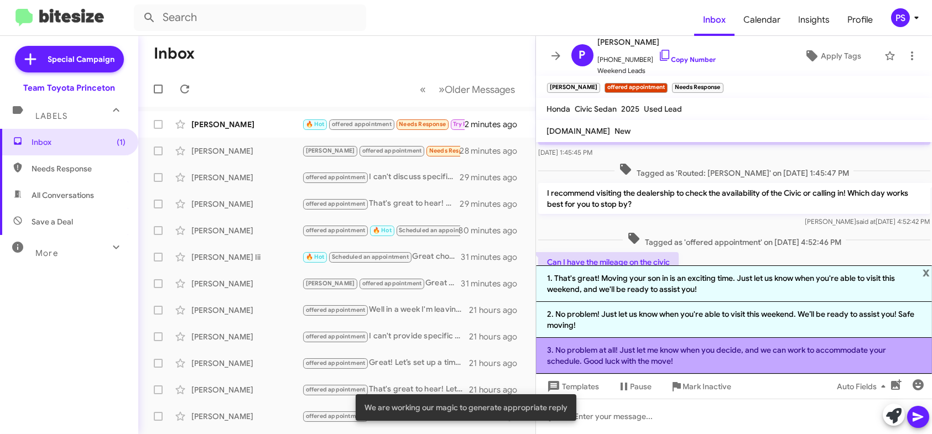
click at [755, 352] on li "3. No problem at all! Just let me know when you decide, and we can work to acco…" at bounding box center [734, 356] width 397 height 36
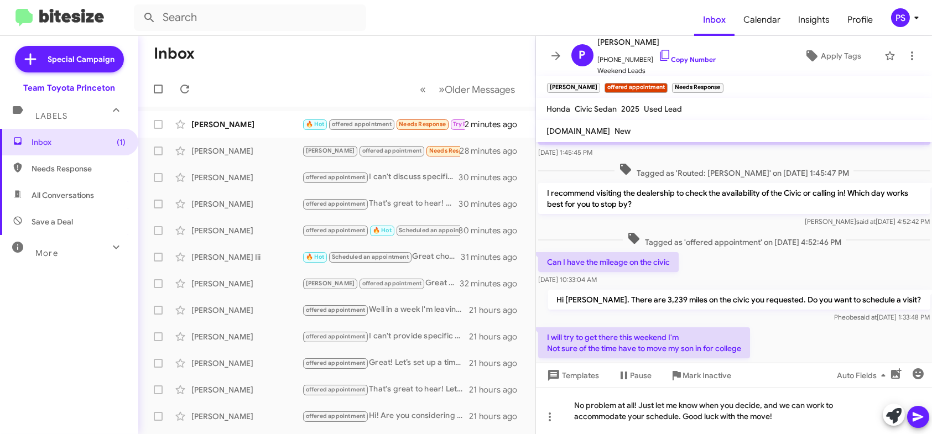
click at [912, 415] on icon at bounding box center [918, 417] width 13 height 13
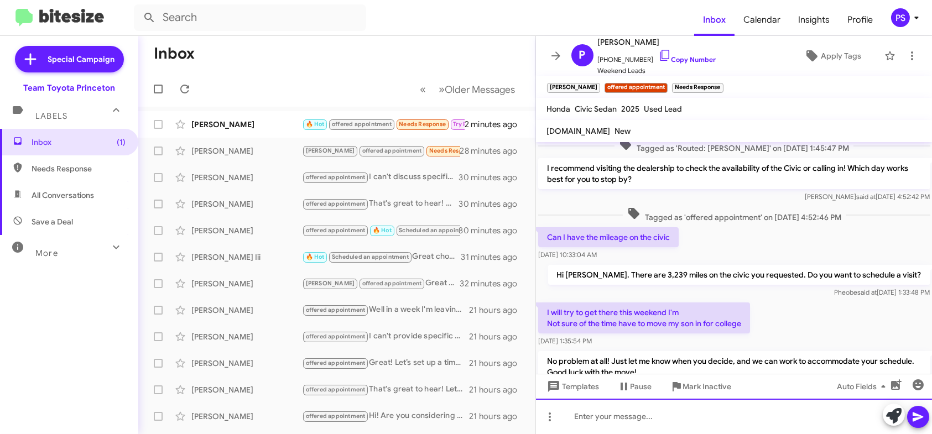
scroll to position [153, 0]
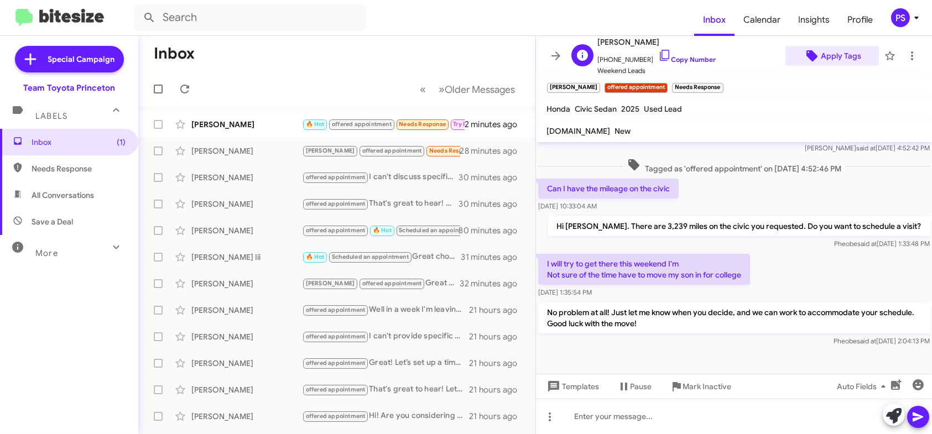
click at [832, 51] on span "Apply Tags" at bounding box center [841, 56] width 40 height 20
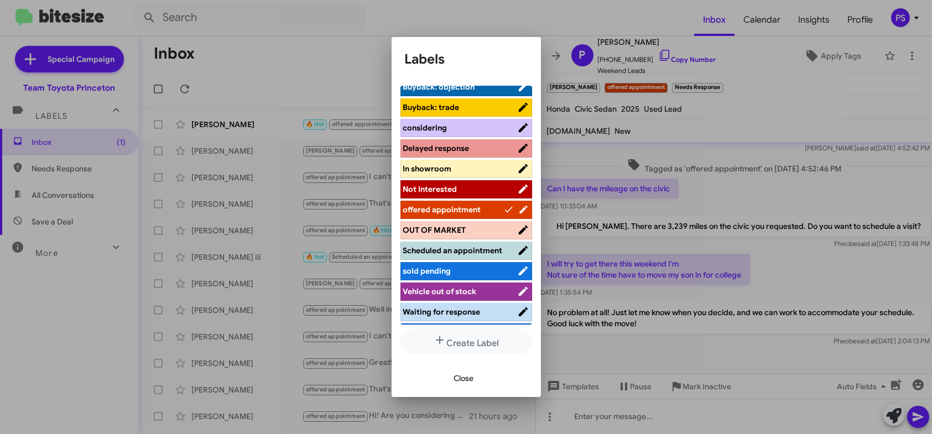
scroll to position [0, 0]
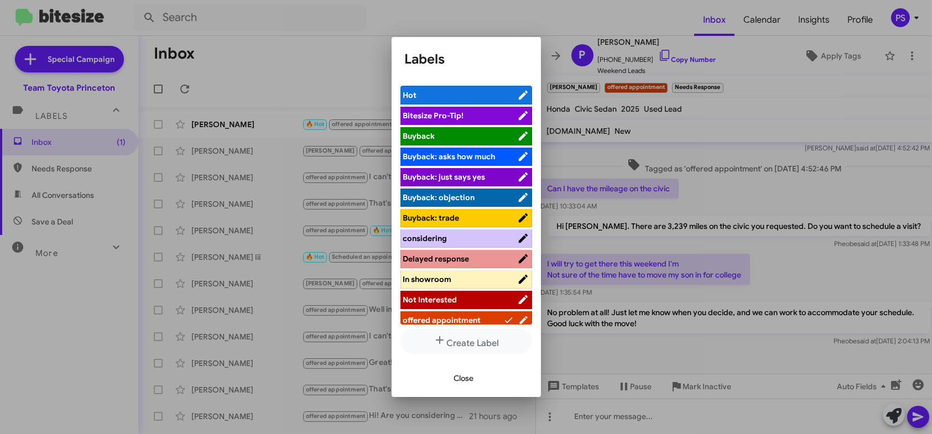
click at [463, 245] on li "considering" at bounding box center [467, 239] width 132 height 18
click at [473, 237] on span "considering" at bounding box center [460, 238] width 114 height 11
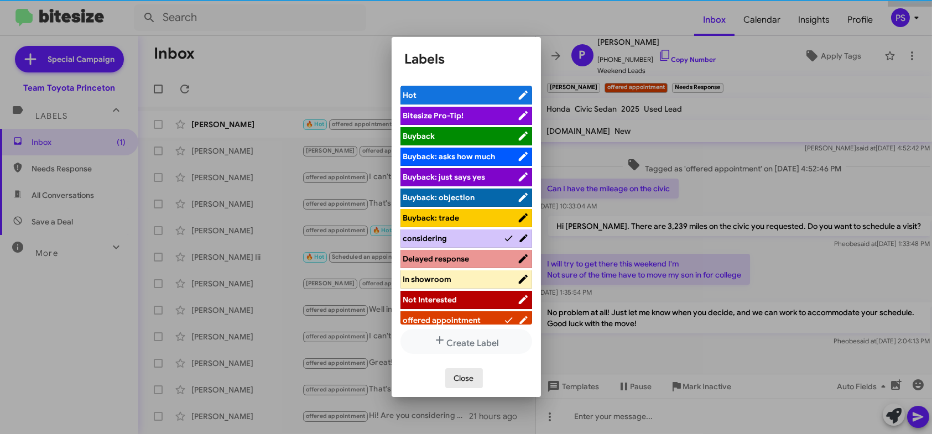
click at [478, 372] on button "Close" at bounding box center [464, 379] width 38 height 20
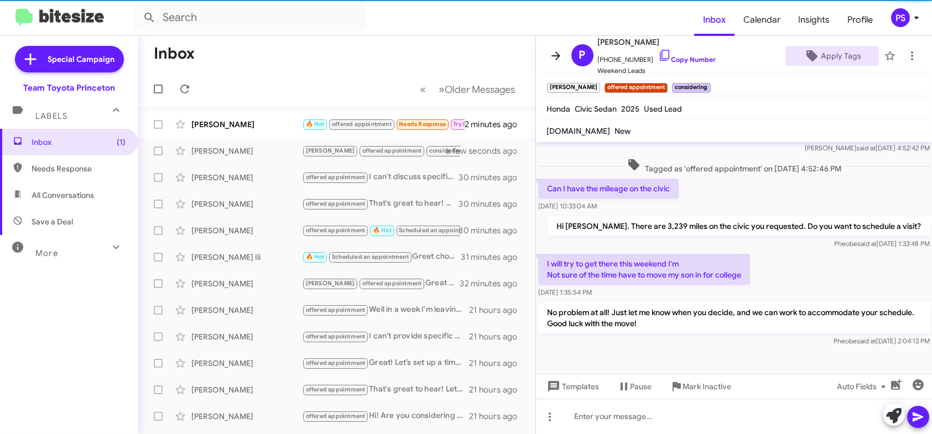
click at [555, 56] on icon at bounding box center [556, 55] width 9 height 8
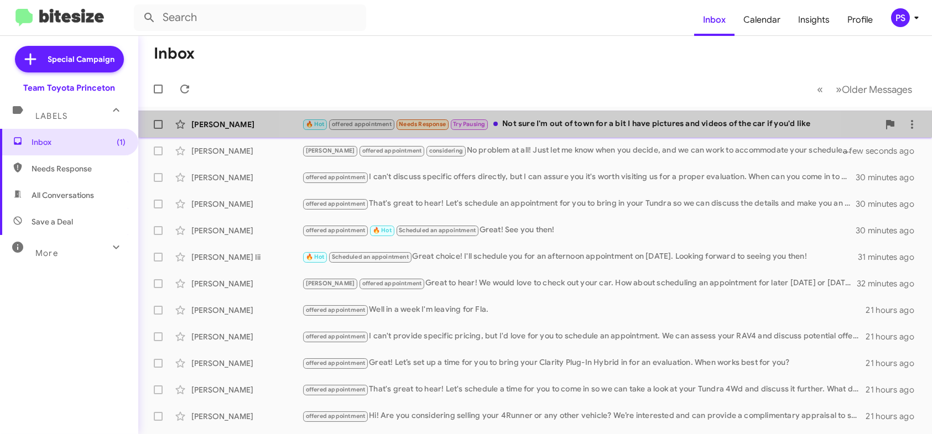
click at [543, 127] on div "🔥 Hot offered appointment Needs Response Try Pausing Not sure I'm out of town f…" at bounding box center [590, 124] width 577 height 13
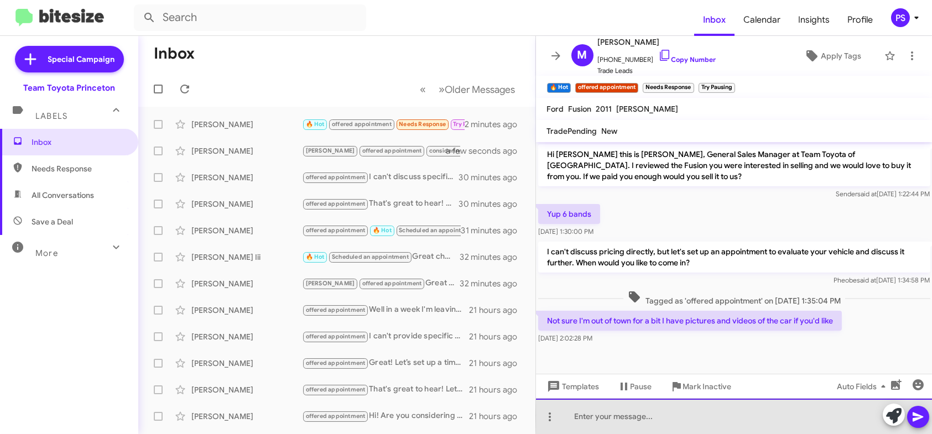
click at [853, 416] on div at bounding box center [734, 416] width 397 height 35
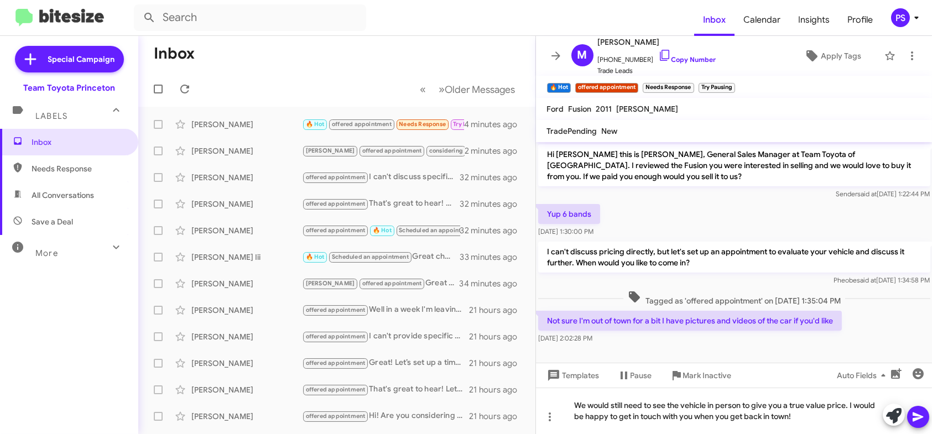
click at [912, 420] on icon at bounding box center [918, 417] width 13 height 13
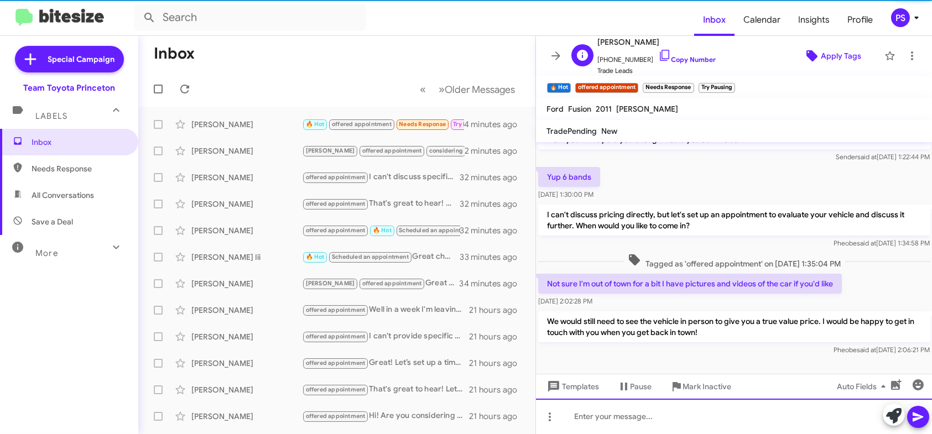
scroll to position [38, 0]
click at [836, 56] on span "Apply Tags" at bounding box center [841, 56] width 40 height 20
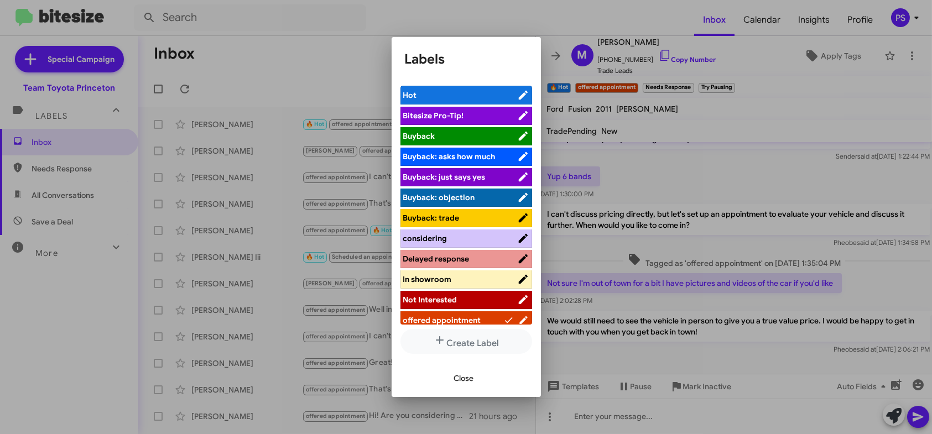
click at [432, 254] on span "Delayed response" at bounding box center [436, 259] width 66 height 10
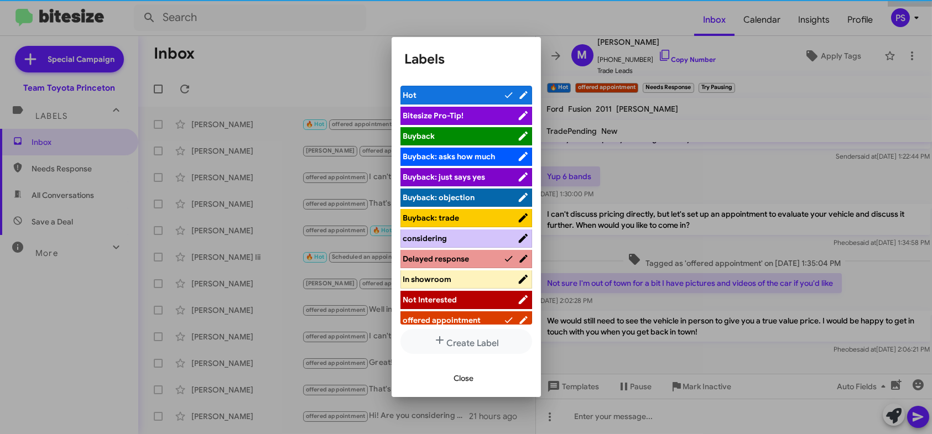
click at [459, 407] on div at bounding box center [466, 217] width 932 height 434
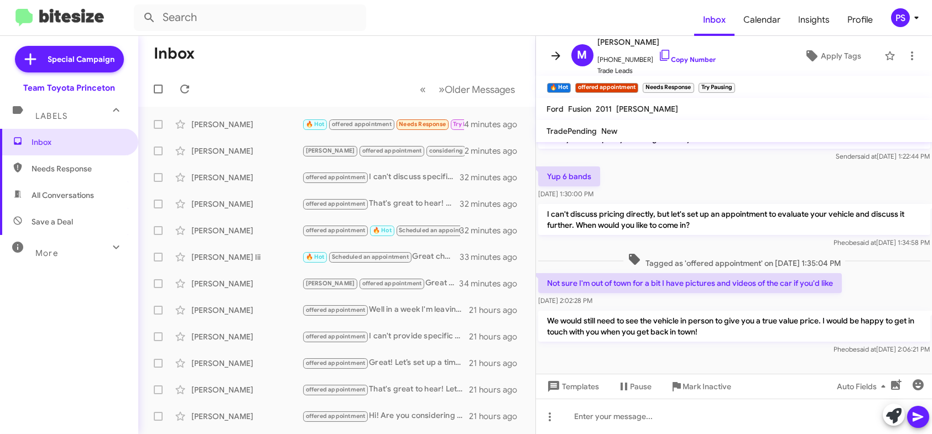
click at [555, 56] on icon at bounding box center [555, 55] width 13 height 13
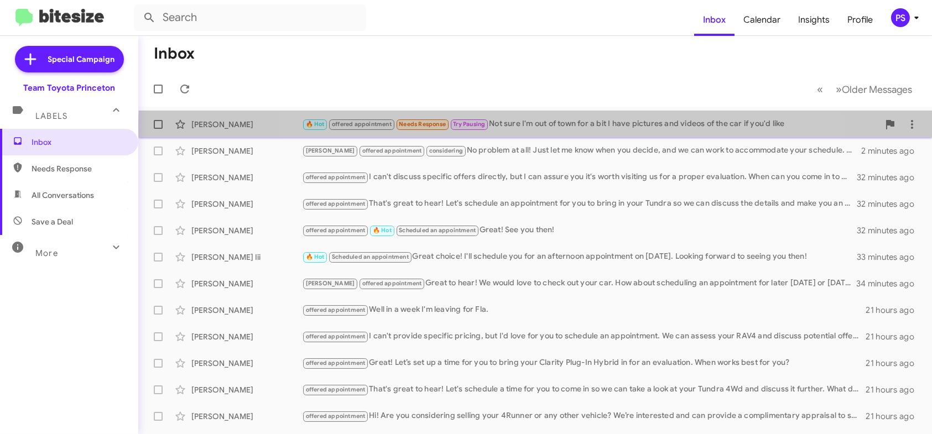
click at [559, 126] on div "🔥 Hot offered appointment Needs Response Try Pausing Not sure I'm out of town f…" at bounding box center [590, 124] width 577 height 13
